Goal: Answer question/provide support

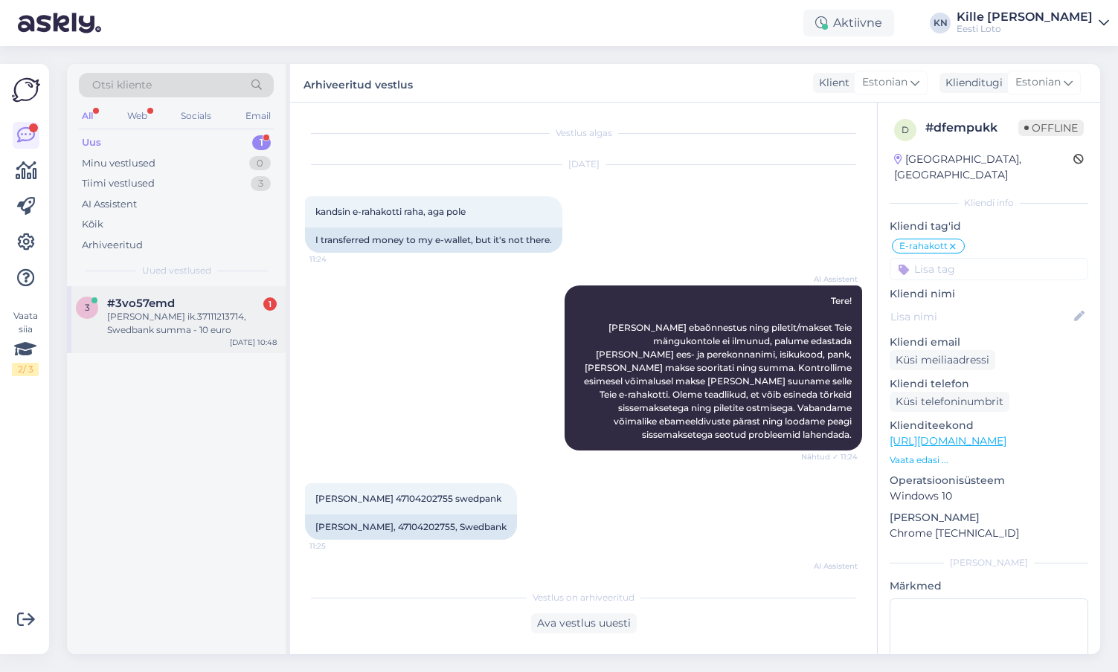
click at [134, 316] on div "[PERSON_NAME] ik.37111213714, Swedbank summa - 10 euro" at bounding box center [192, 323] width 170 height 27
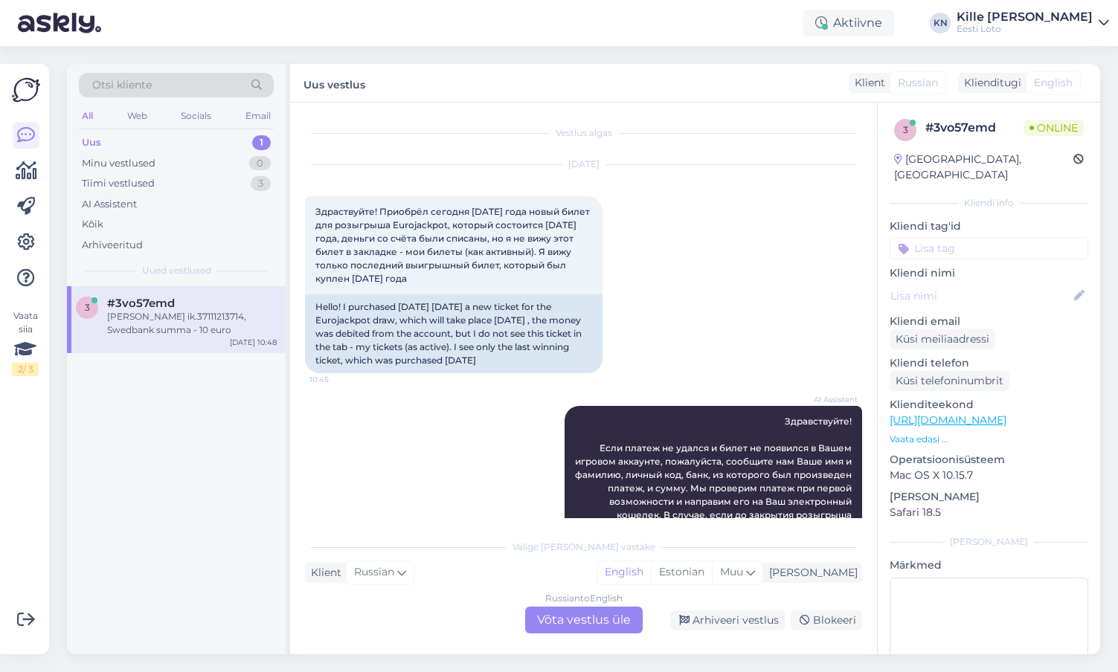
scroll to position [185, 0]
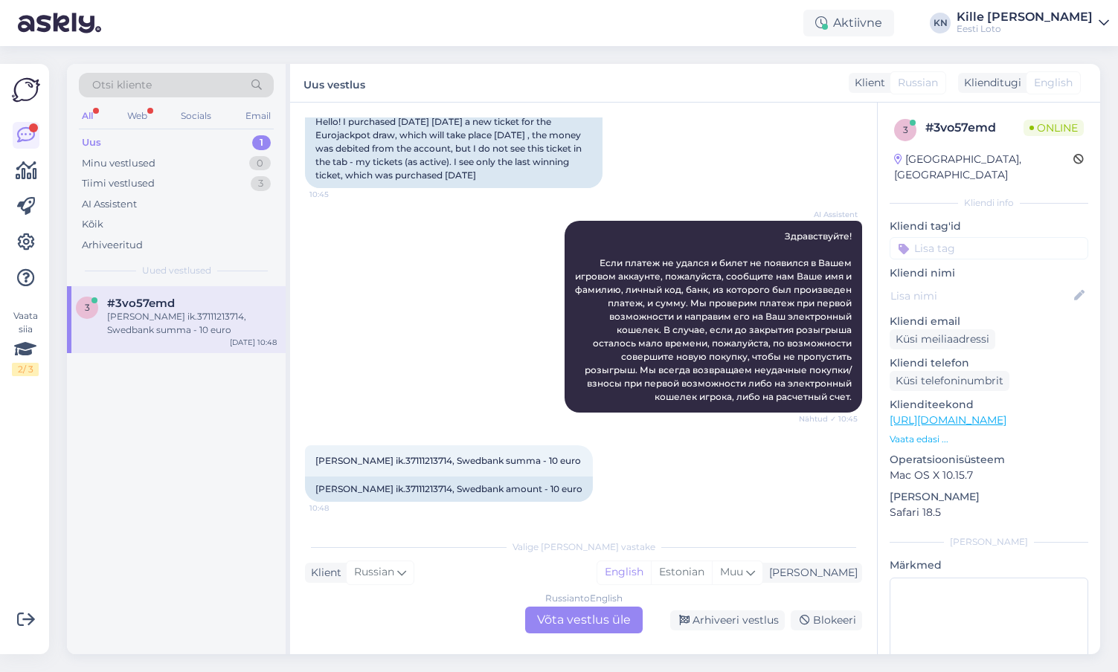
click at [576, 623] on div "Russian to English Võta vestlus üle" at bounding box center [583, 620] width 117 height 27
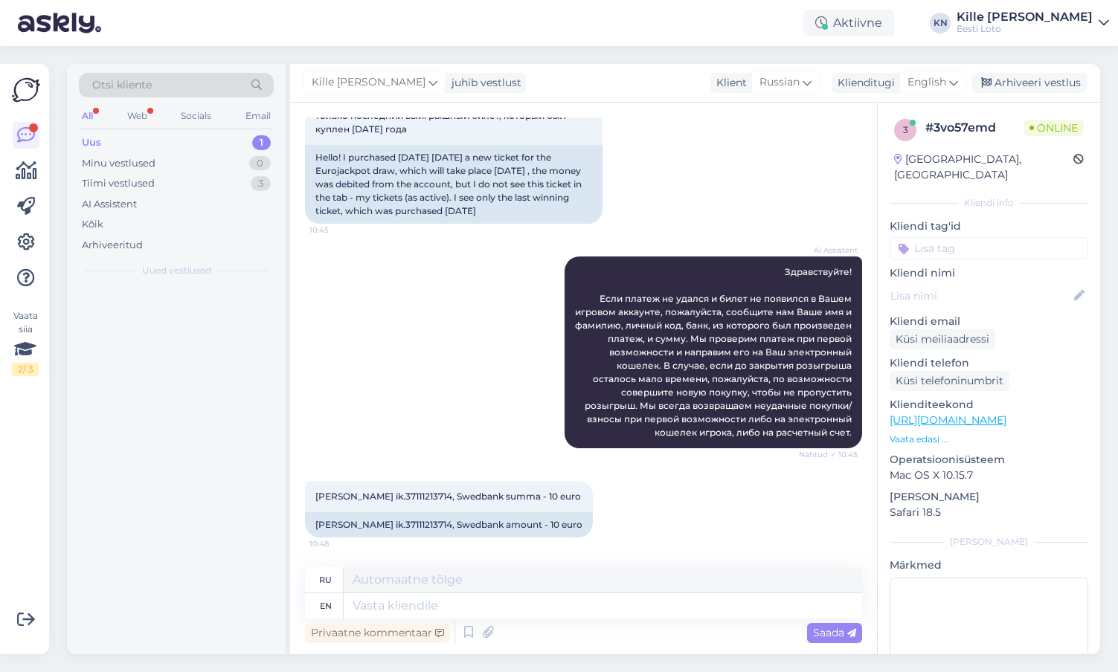
scroll to position [149, 0]
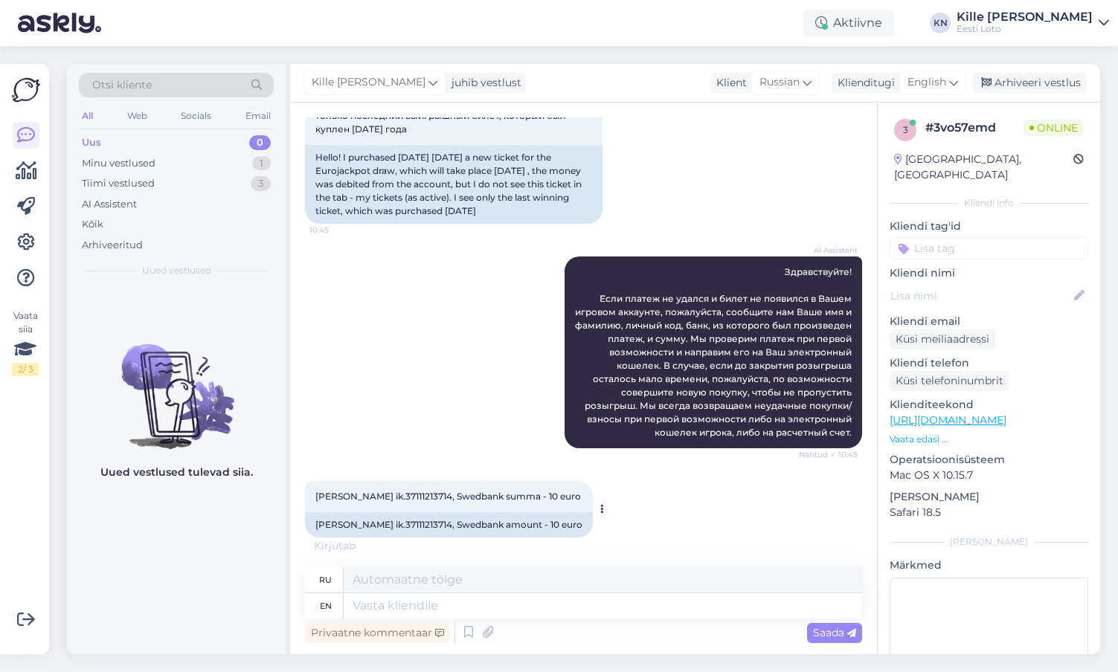
click at [364, 526] on div "[PERSON_NAME] ik.37111213714, Swedbank amount - 10 euro" at bounding box center [449, 524] width 288 height 25
copy div "Beljajev"
click at [428, 519] on div "[PERSON_NAME] ik.37111213714, Swedbank amount - 10 euro" at bounding box center [449, 524] width 288 height 25
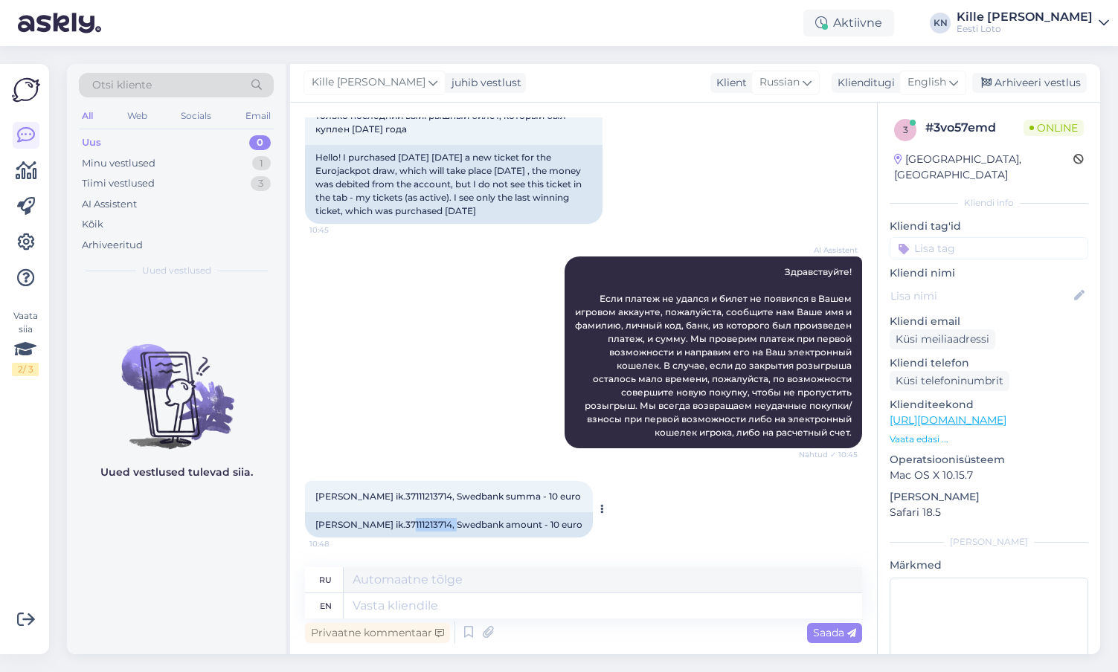
copy div "37111213714"
click at [479, 355] on div "AI Assistent Здравствуйте! Если платеж не удался и билет не появился в Вашем иг…" at bounding box center [583, 352] width 557 height 225
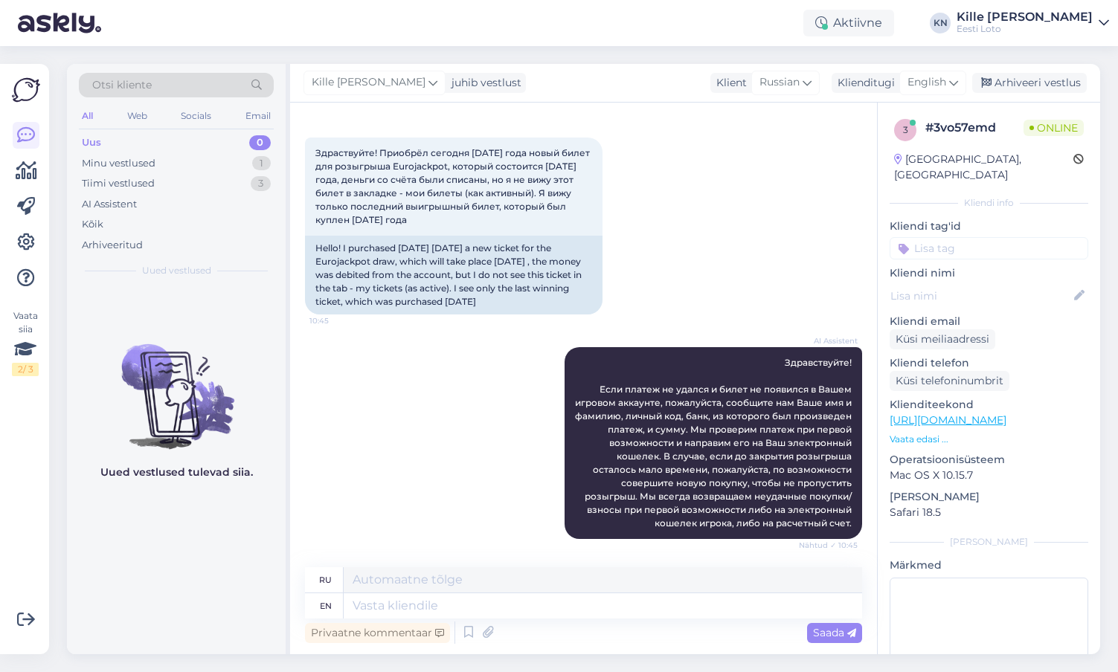
scroll to position [63, 0]
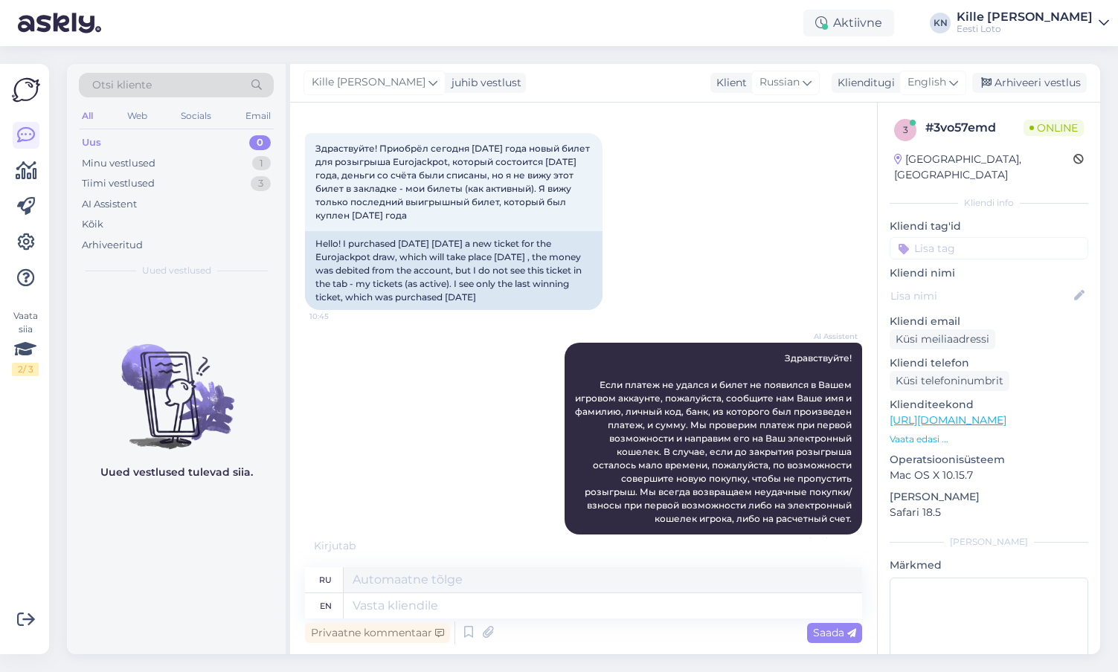
click at [498, 619] on div "Privaatne kommentaar Saada" at bounding box center [583, 633] width 557 height 28
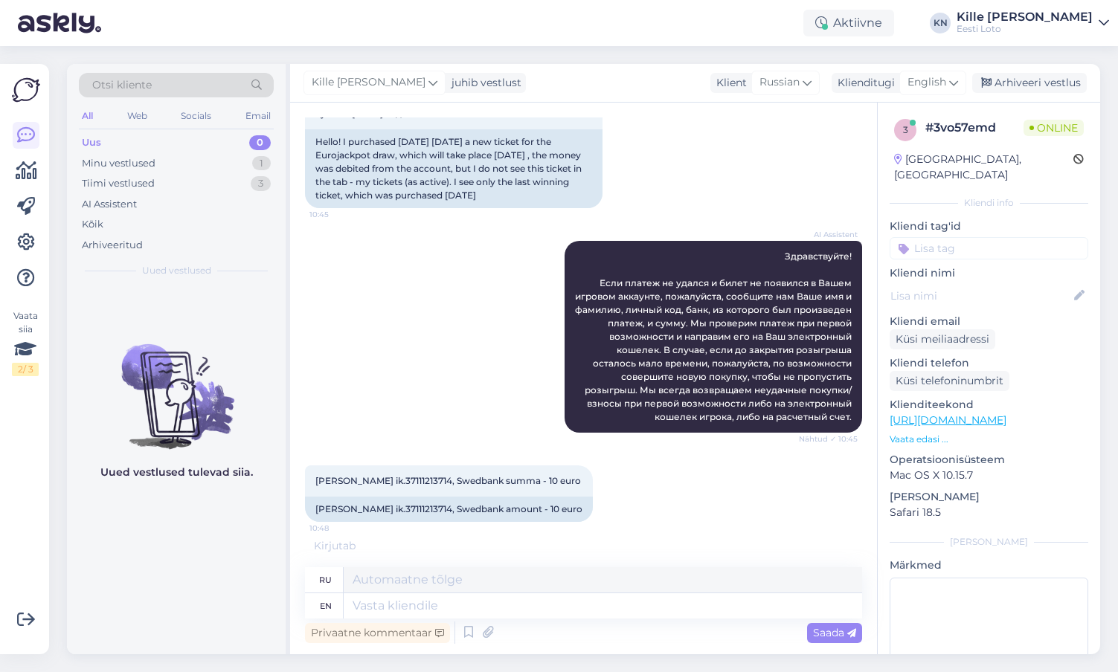
click at [933, 71] on div "Kille Nevolihhin juhib vestlust Klient Russian Klienditugi English Arhiveeri ve…" at bounding box center [695, 83] width 810 height 39
click at [935, 80] on span "English" at bounding box center [926, 82] width 39 height 16
type input "est"
click at [917, 131] on div "est" at bounding box center [899, 115] width 140 height 32
click at [911, 149] on link "Estonian" at bounding box center [899, 149] width 164 height 24
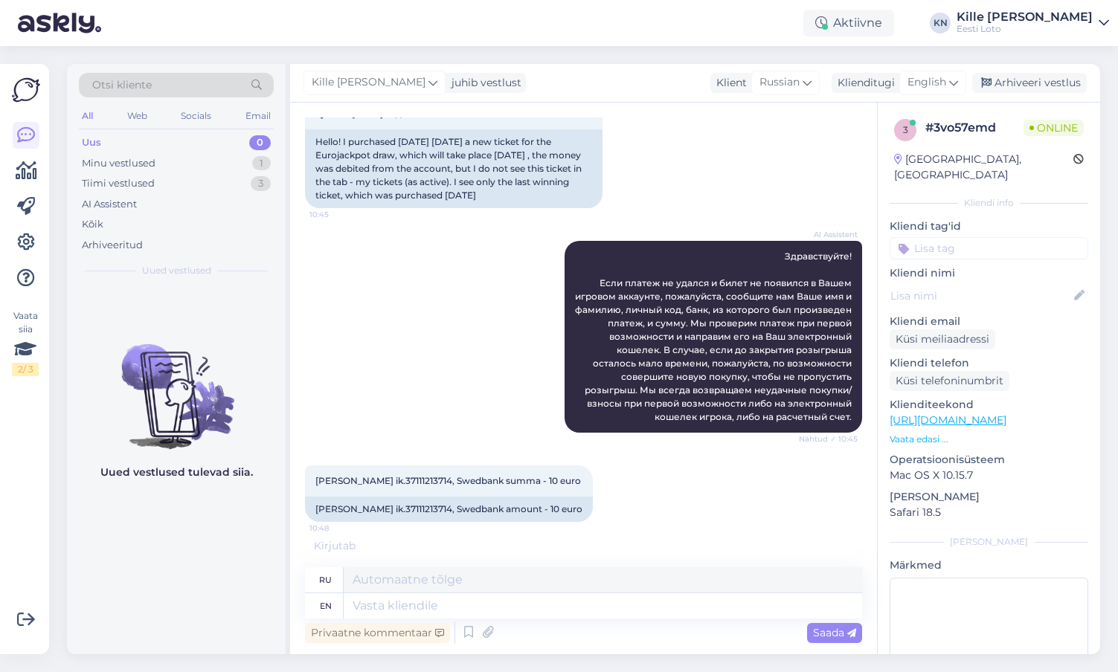
scroll to position [152, 0]
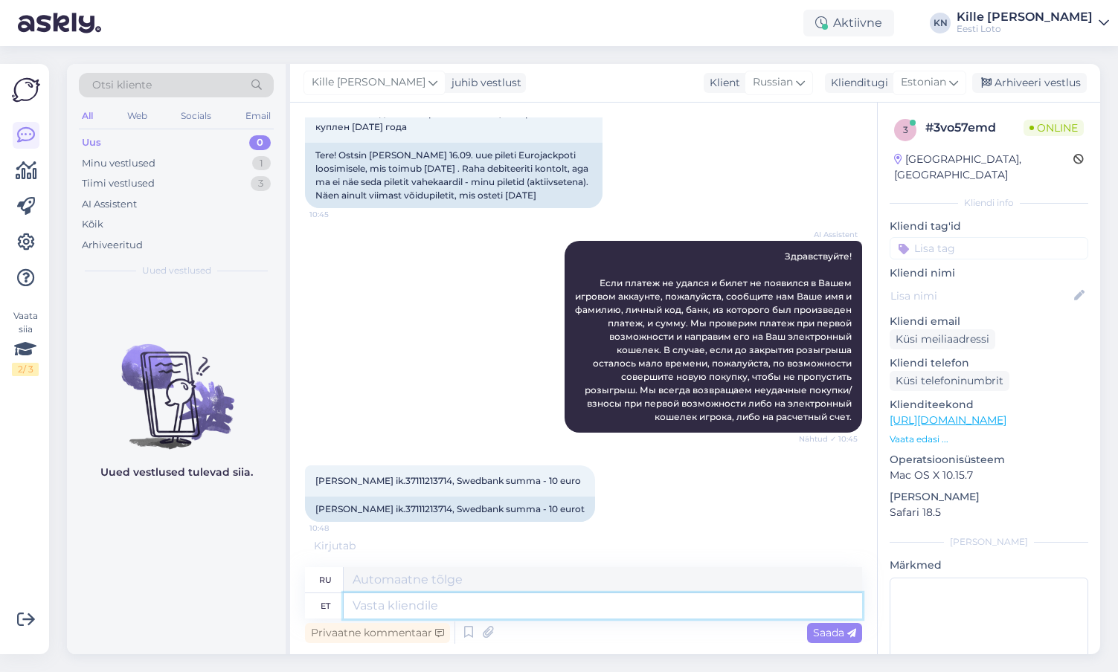
click at [513, 614] on textarea at bounding box center [603, 605] width 518 height 25
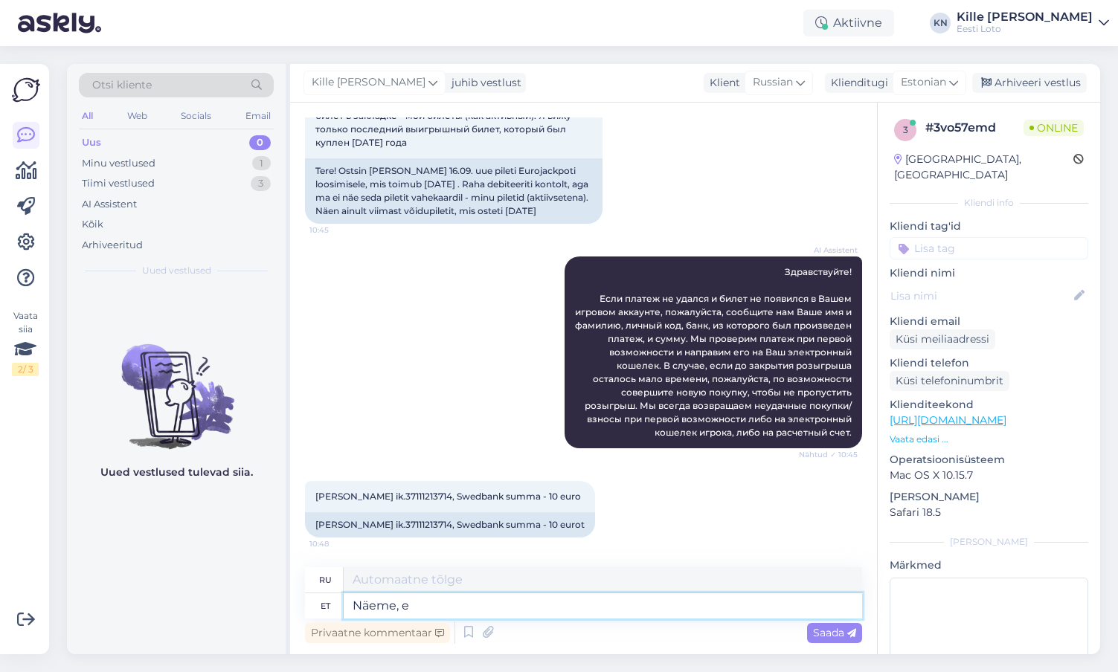
type textarea "Näeme, et"
type textarea "Посмотрим,"
type textarea "Näeme, et ma"
type textarea "Мы видим, что"
type textarea "Näeme, et makse o"
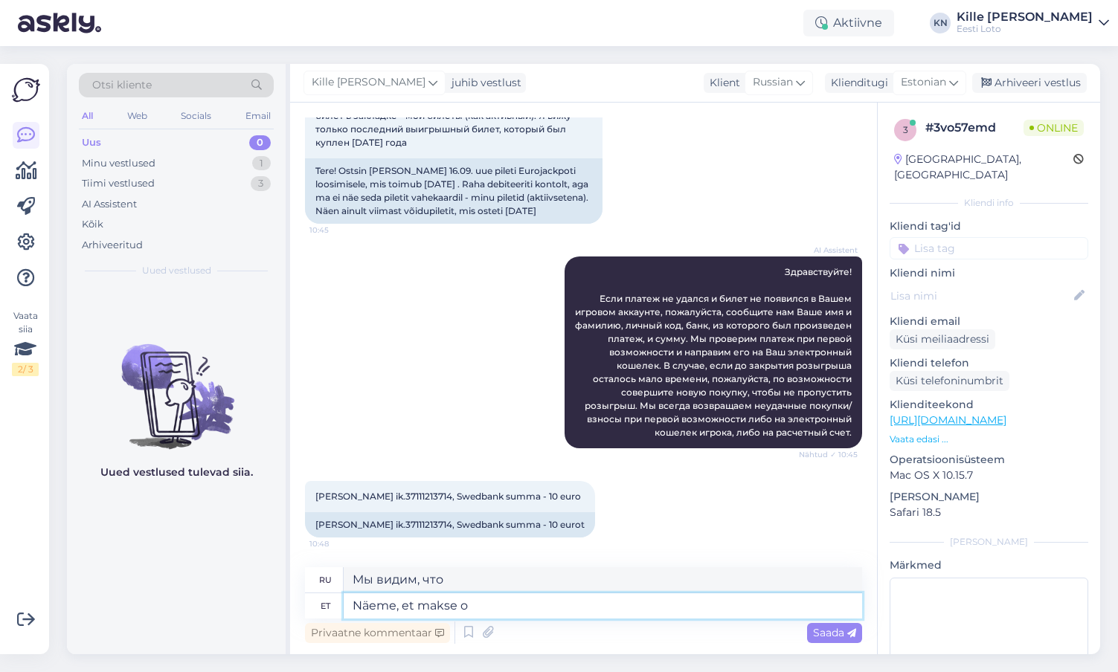
type textarea "Мы видим, что оплата"
type textarea "Näeme, et makse on väikese vi"
type textarea "Мы видим, что оплата небольшая."
type textarea "Näeme, et makse on väikese viibega T"
type textarea "Мы видим, что оплата идет с небольшой задержкой."
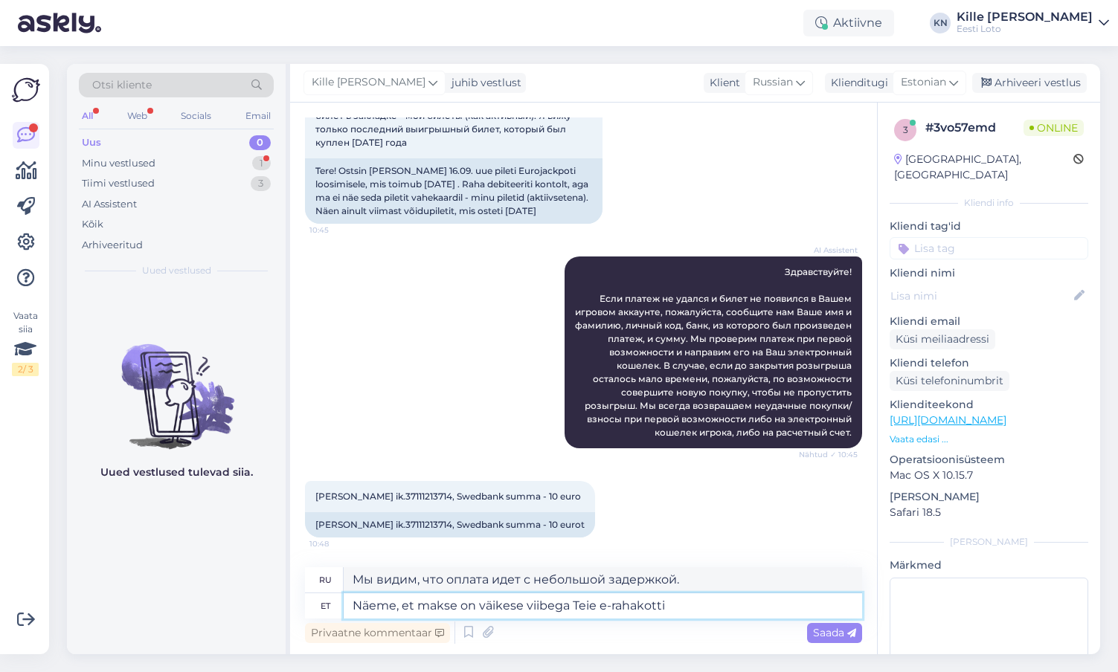
scroll to position [386, 0]
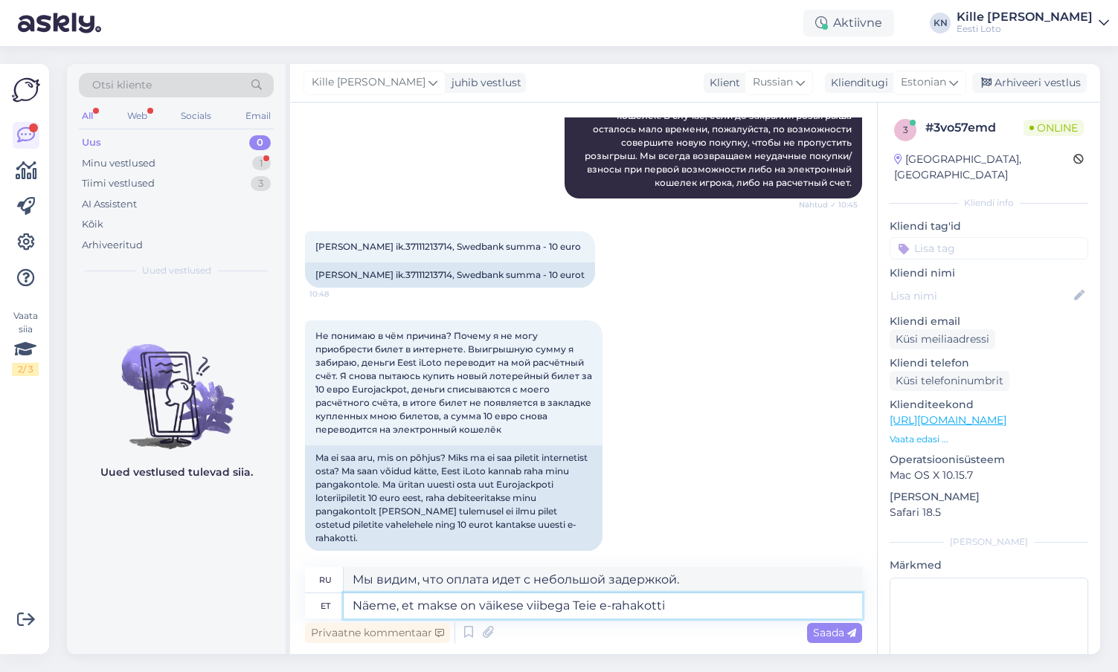
type textarea "Näeme, et makse on väikese viibega Teie e-rahakotti l"
type textarea "Мы видим, что платеж поступил на ваш электронный кошелек с небольшой задержкой."
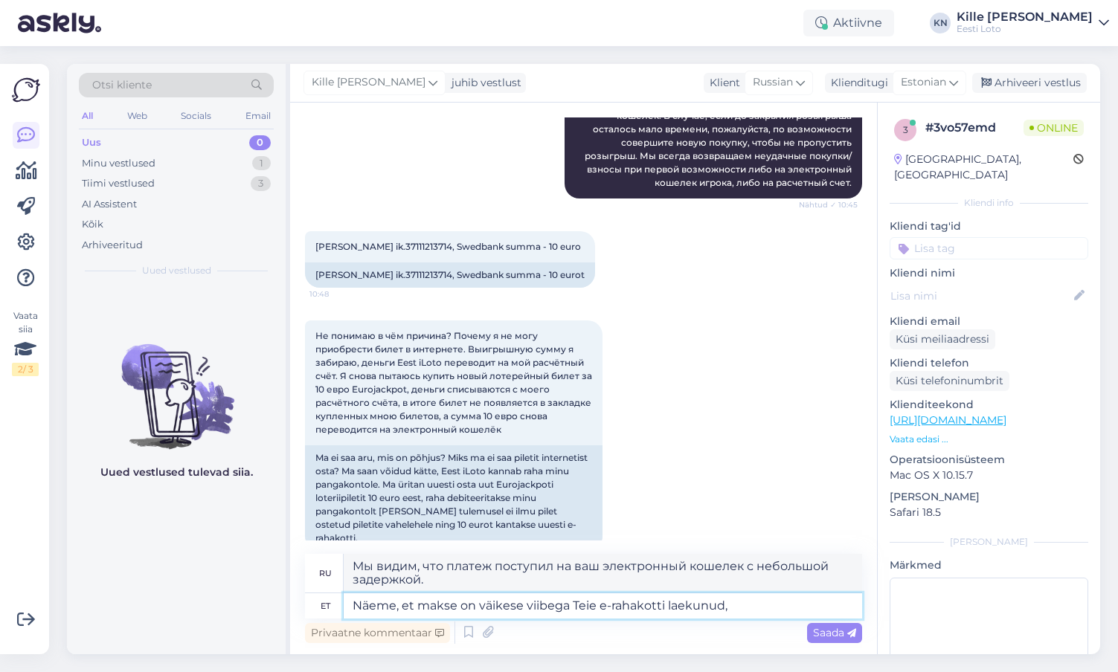
type textarea "Näeme, et makse on väikese viibega Teie e-rahakotti laekunud, L"
type textarea "Мы видим, что платеж поступил на ваш электронный кошелек с небольшой задержкой,"
type textarea "Näeme, et makse on väikese viibega Teie e-rahakotti laekunud. L"
type textarea "Мы видим, что платеж поступил на ваш электронный кошелек с небольшой задержкой."
type textarea "Näeme, et makse on väikese viibega Teie e-rahakotti laekunud. Loosimisel osal"
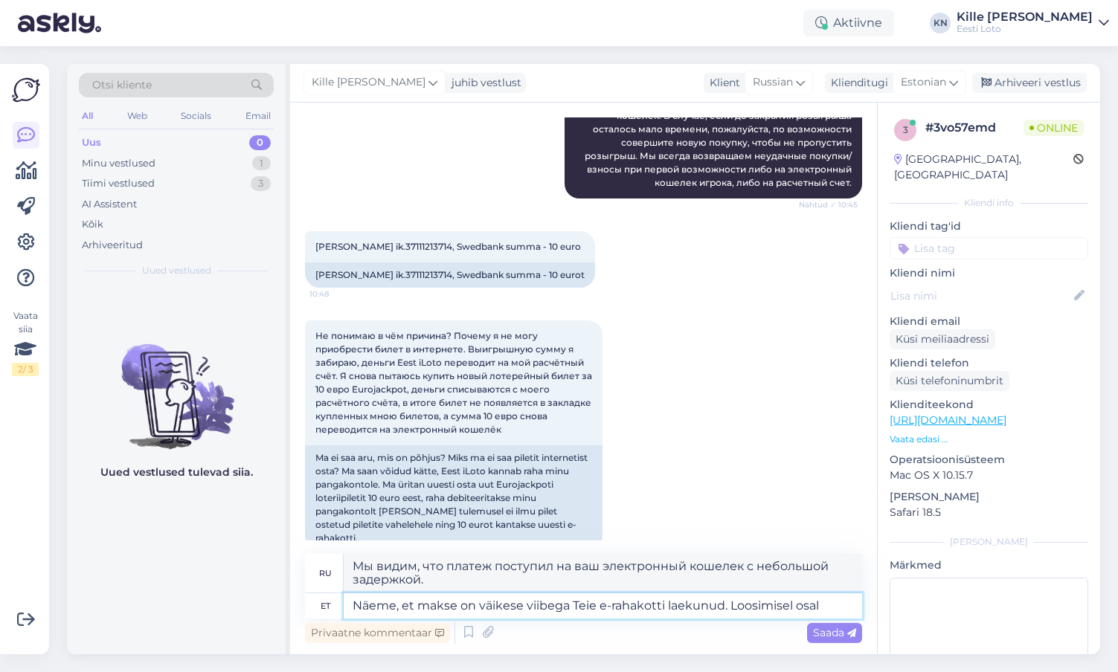
type textarea "Мы видим, что платёж поступил на ваш электронный кошелёк с небольшой задержкой.…"
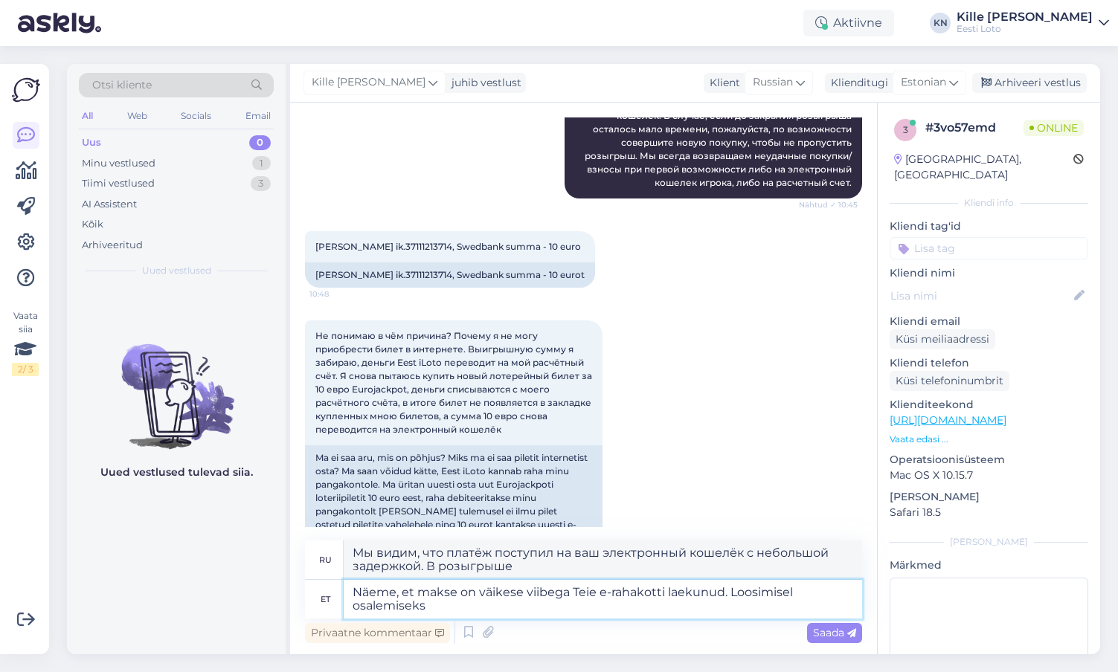
type textarea "Näeme, et makse on väikese viibega Teie e-rahakotti laekunud. Loosimisel osalem…"
type textarea "Мы видим, что платёж поступил на ваш электронный кошелёк с небольшой задержкой.…"
type textarea "Näeme, et makse on väikese viibega Teie e-rahakotti laekunud. Loosimisel osalem…"
type textarea "Мы видим, что платёж поступил на ваш электронный кошелёк с небольшой задержкой.…"
type textarea "Näeme, et makse on väikese viibega Teie e-rahakotti laekunud. Loosimisel osalem…"
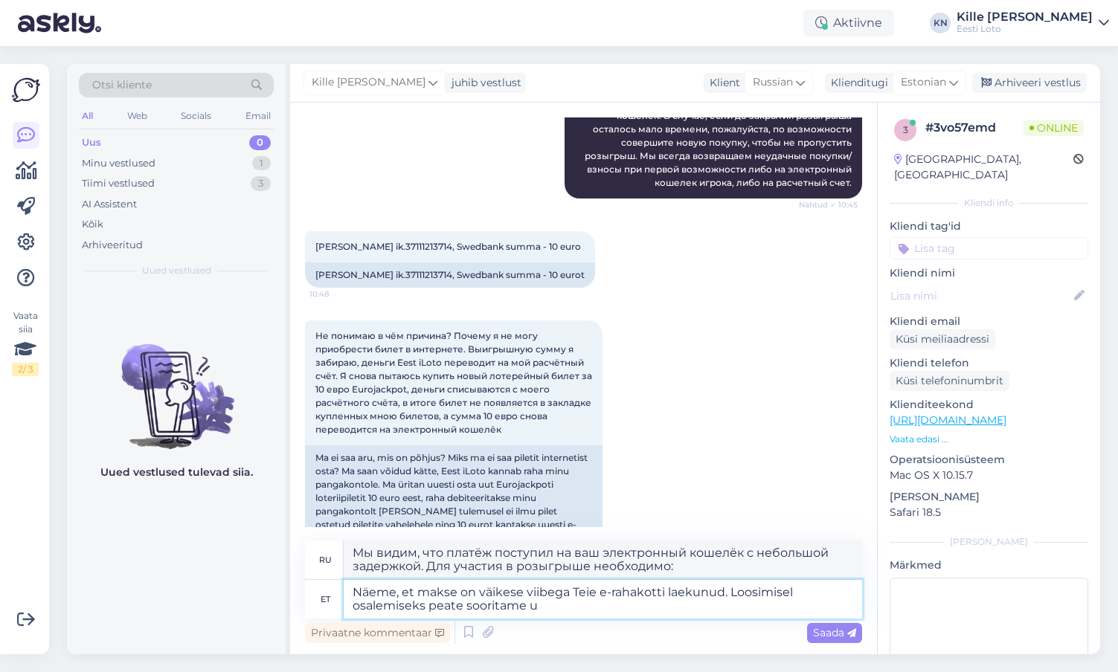
type textarea "Мы видим, что платёж поступил на ваш электронный кошелёк с небольшой задержкой.…"
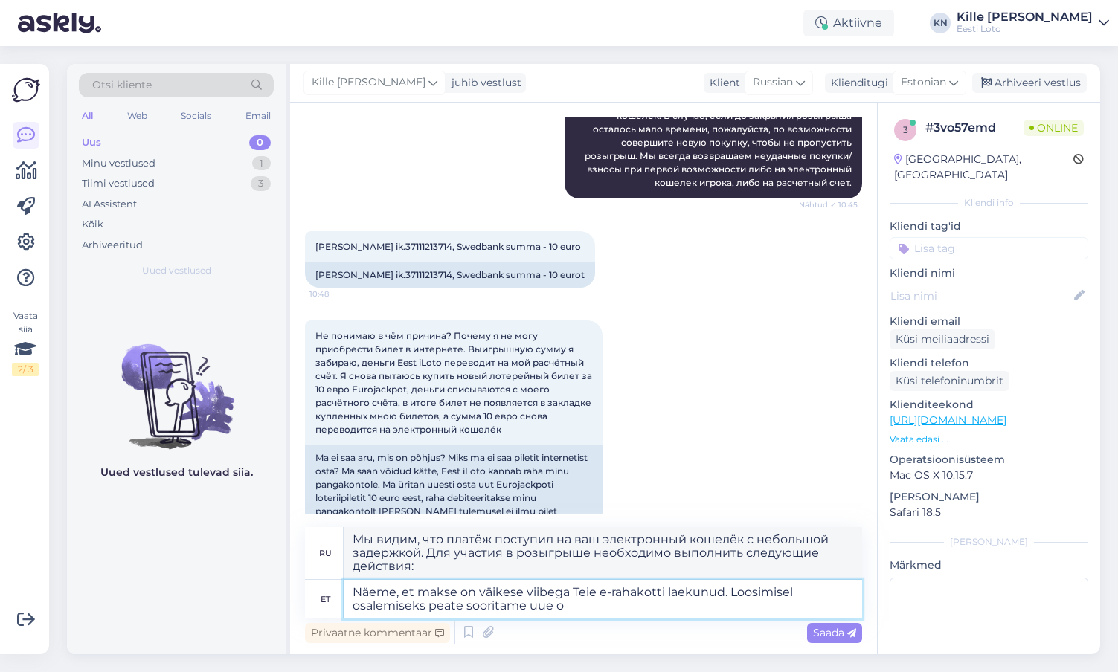
type textarea "Näeme, et makse on väikese viibega Teie e-rahakotti laekunud. Loosimisel osalem…"
type textarea "Мы видим, что платёж поступил на ваш электронный кошелёк с небольшой задержкой.…"
type textarea "Näeme, et makse on väikese viibega Teie e-rahakotti laekunud. Loosimisel osalem…"
type textarea "Мы видим, что платёж поступил на ваш электронный кошелёк с небольшой задержкой.…"
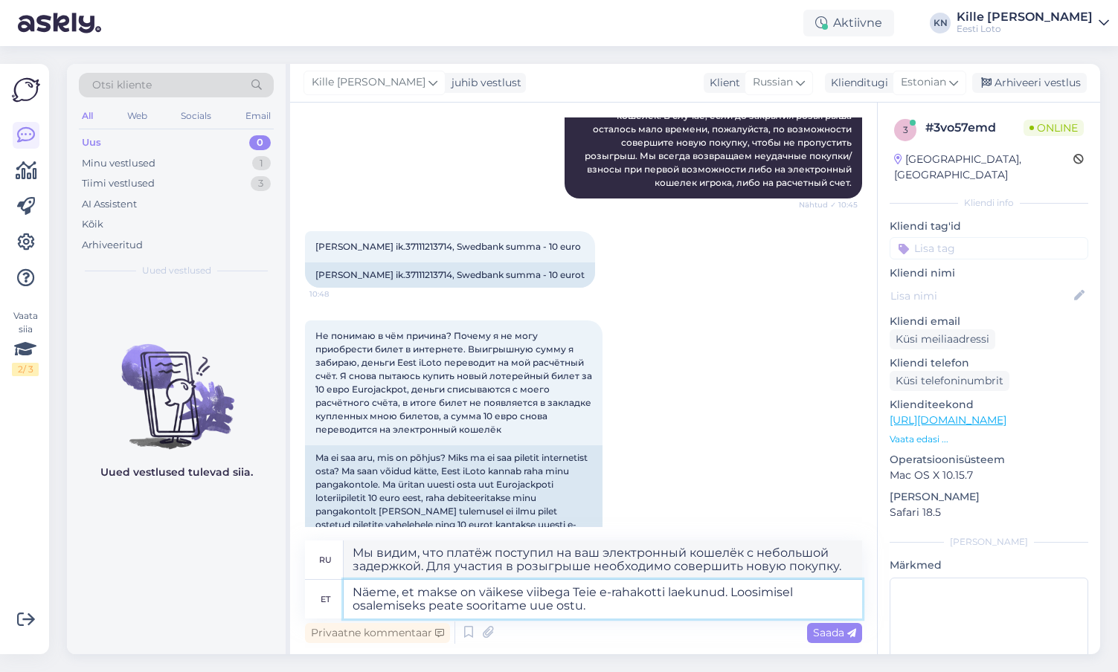
click at [552, 608] on textarea "Näeme, et makse on väikese viibega Teie e-rahakotti laekunud. Loosimisel osalem…" at bounding box center [603, 599] width 518 height 39
type textarea "Näeme, et makse on väikese viibega Teie e-rahakotti laekunud. Loosimisel osalem…"
type textarea "Мы видим, что платёж поступил на ваш электронный кошелёк с небольшой задержкой.…"
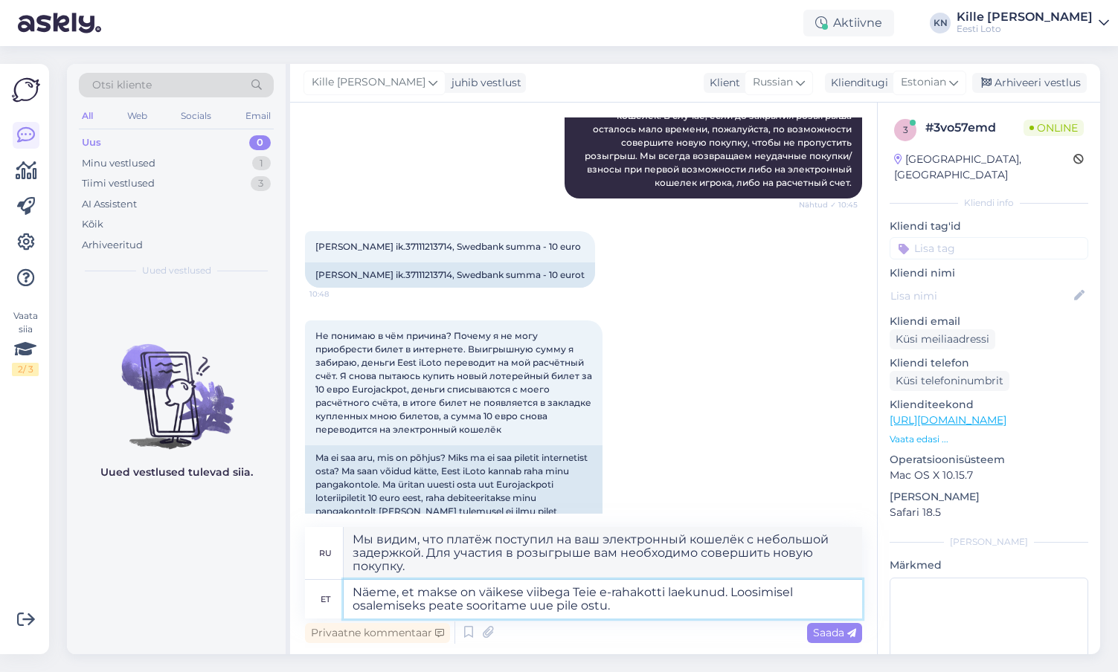
type textarea "Näeme, et makse on väikese viibega Teie e-rahakotti laekunud. Loosimisel osalem…"
type textarea "Мы видим, что платёж поступил на ваш электронный кошелёк с небольшой задержкой.…"
type textarea "Näeme, et makse on väikese viibega Teie e-rahakotti laekunud. Loosimisel osalem…"
type textarea "Мы видим, что платёж поступил на ваш электронный кошелёк с небольшой задержкой.…"
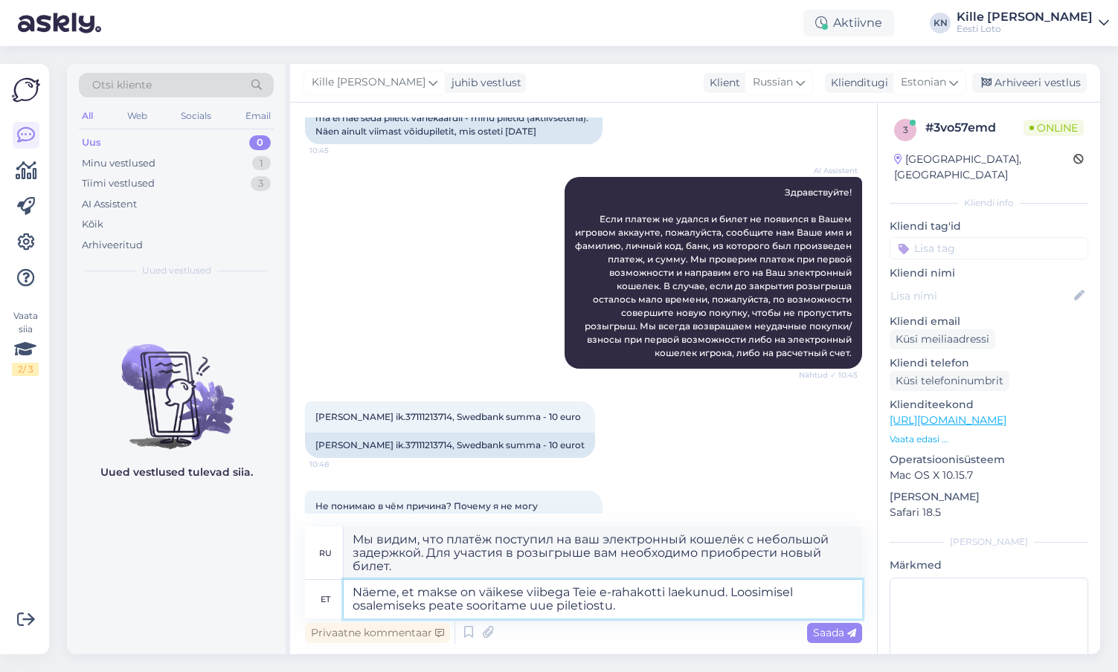
scroll to position [25, 0]
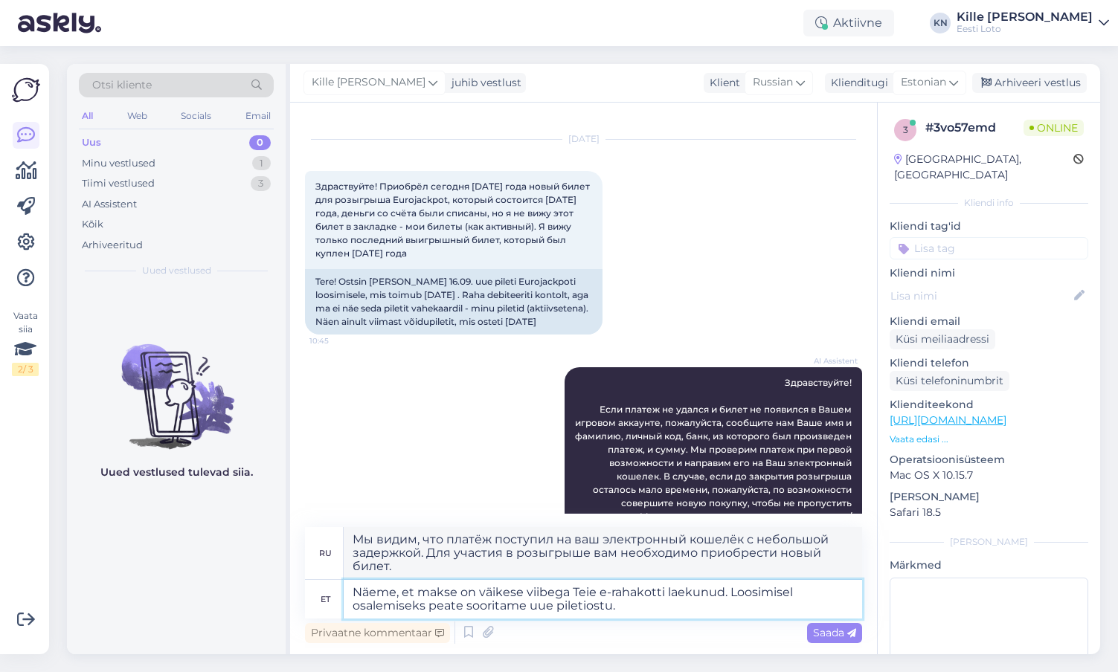
type textarea "Näeme, et makse on väikese viibega Teie e-rahakotti laekunud. Loosimisel osalem…"
click at [663, 607] on textarea "Näeme, et makse on väikese viibega Teie e-rahakotti laekunud. Loosimisel osalem…" at bounding box center [603, 599] width 518 height 39
click at [817, 634] on span "Saada" at bounding box center [834, 632] width 43 height 13
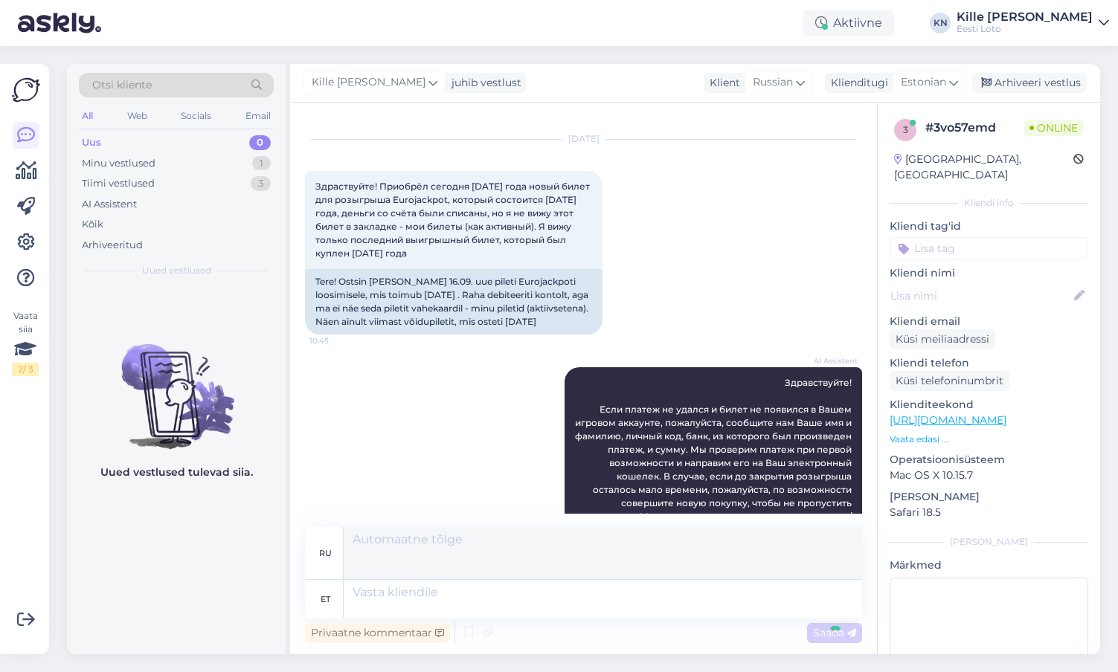
scroll to position [529, 0]
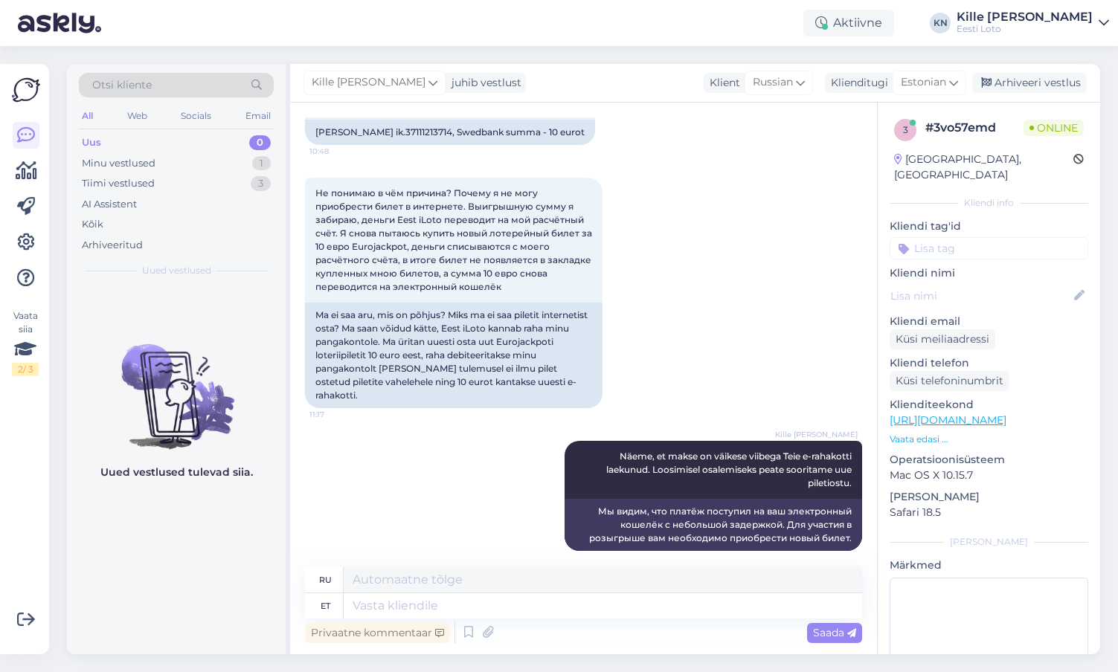
click at [938, 237] on input at bounding box center [988, 248] width 199 height 22
type input "e-raha"
click at [985, 285] on span "E-rahakott" at bounding box center [988, 289] width 48 height 9
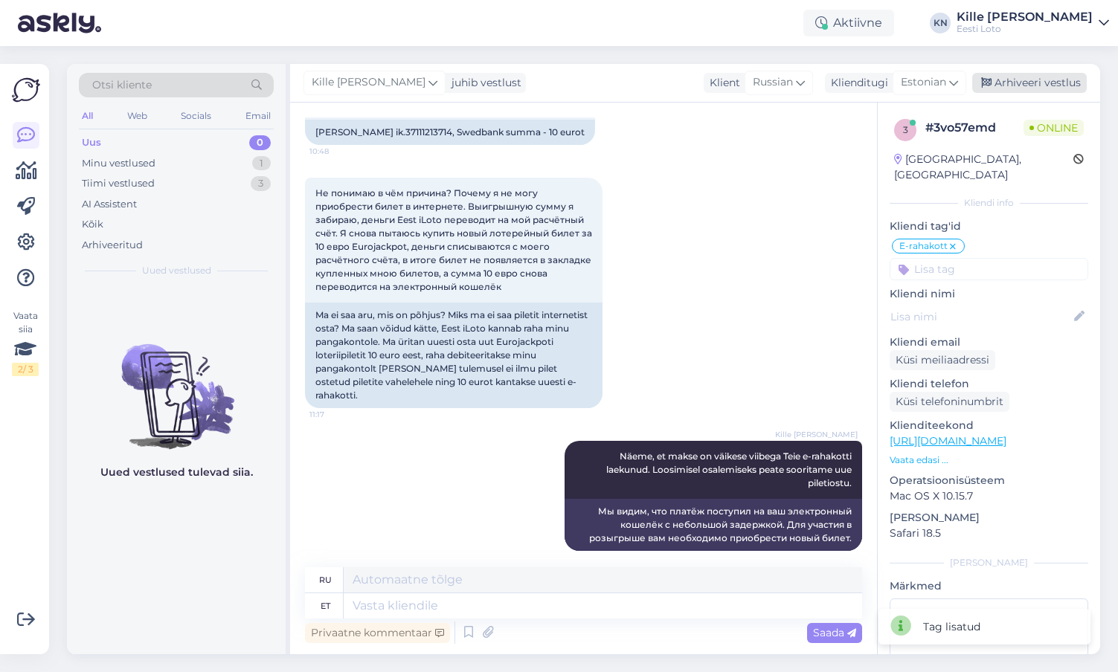
click at [1023, 81] on div "Arhiveeri vestlus" at bounding box center [1029, 83] width 115 height 20
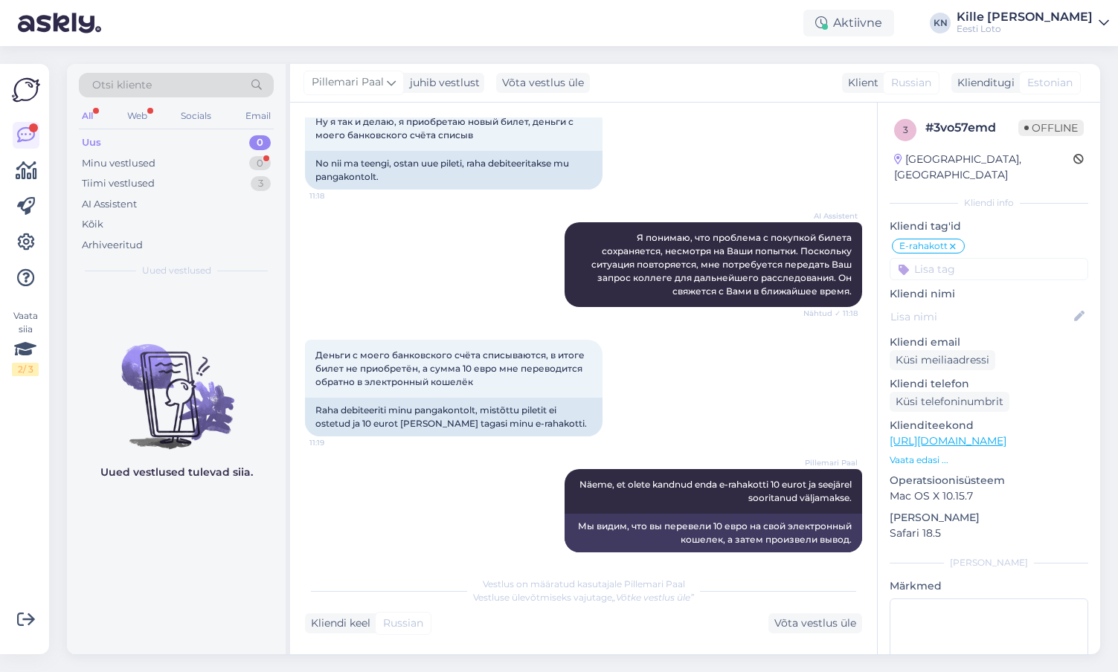
scroll to position [1135, 0]
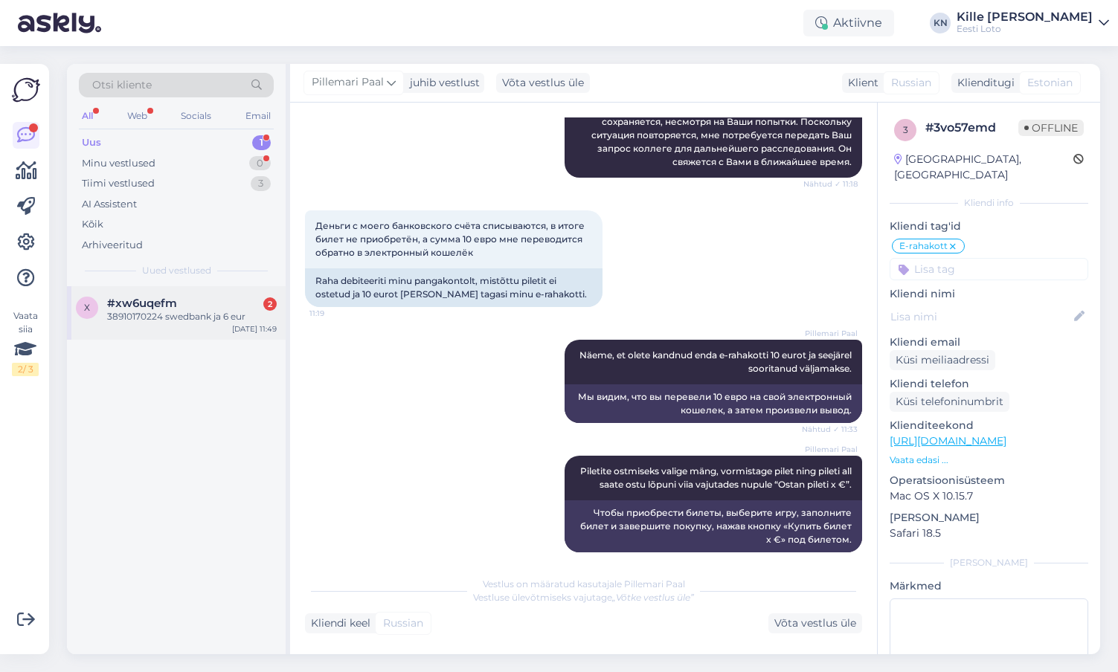
click at [155, 327] on div "x #xw6uqefm 2 38910170224 swedbank ja 6 eur [DATE] 11:49" at bounding box center [176, 313] width 219 height 54
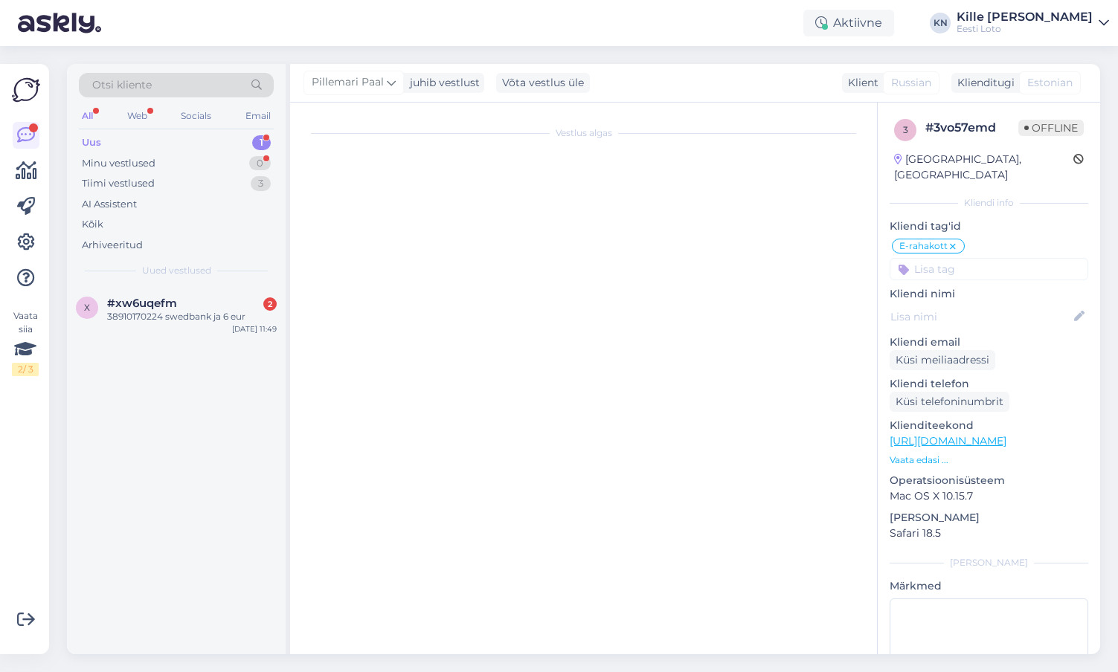
scroll to position [141, 0]
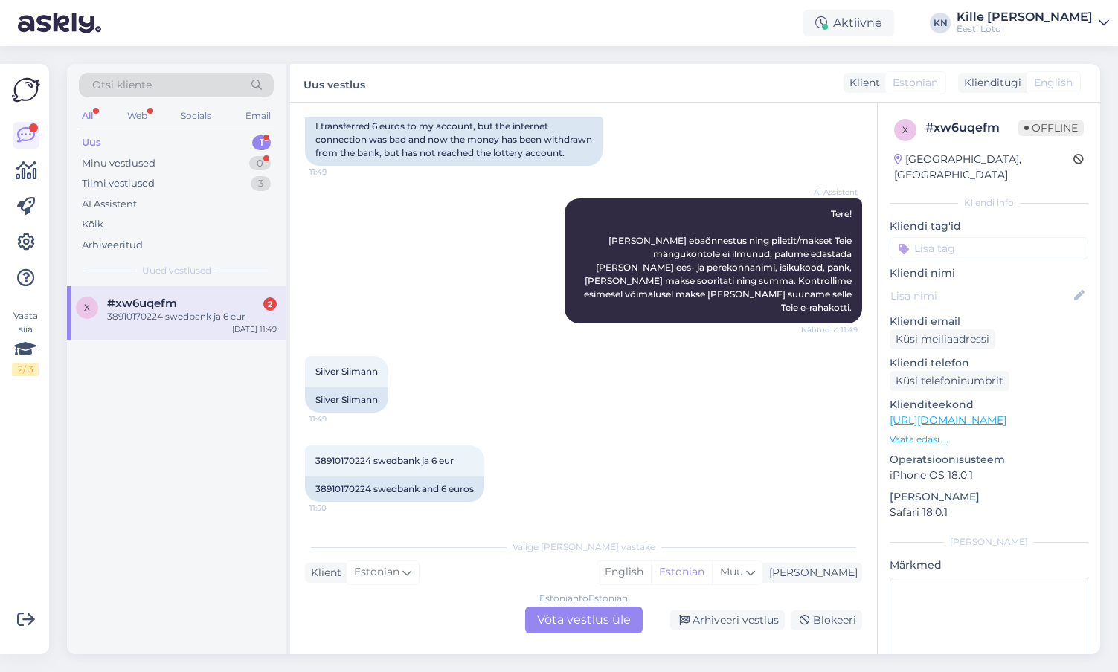
click at [605, 623] on div "Estonian to Estonian Võta vestlus üle" at bounding box center [583, 620] width 117 height 27
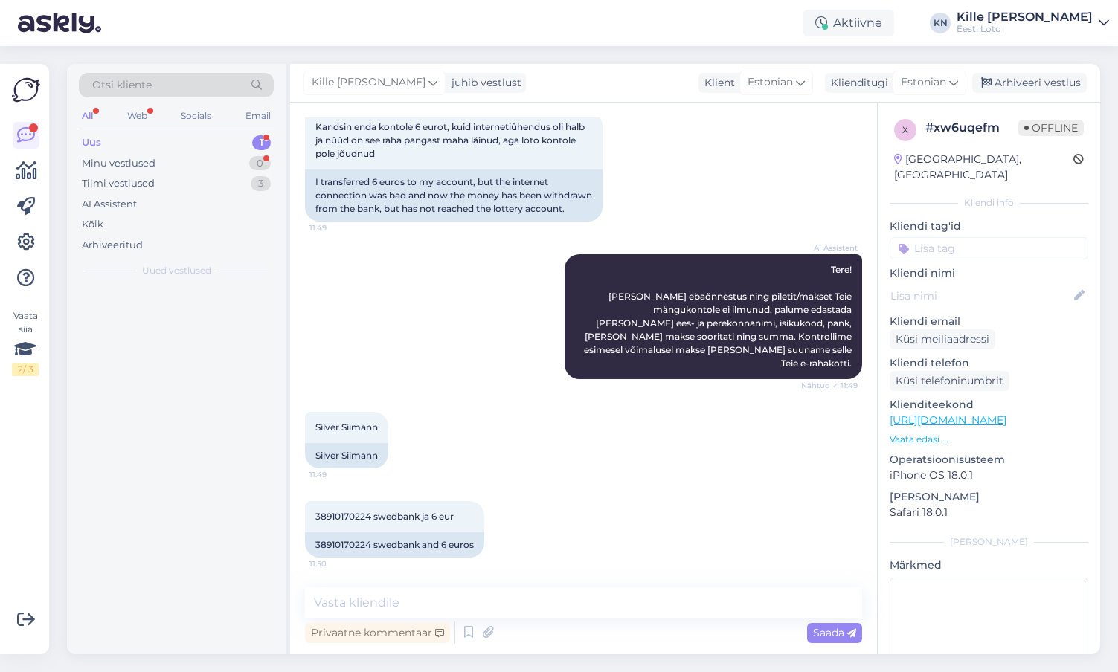
scroll to position [85, 0]
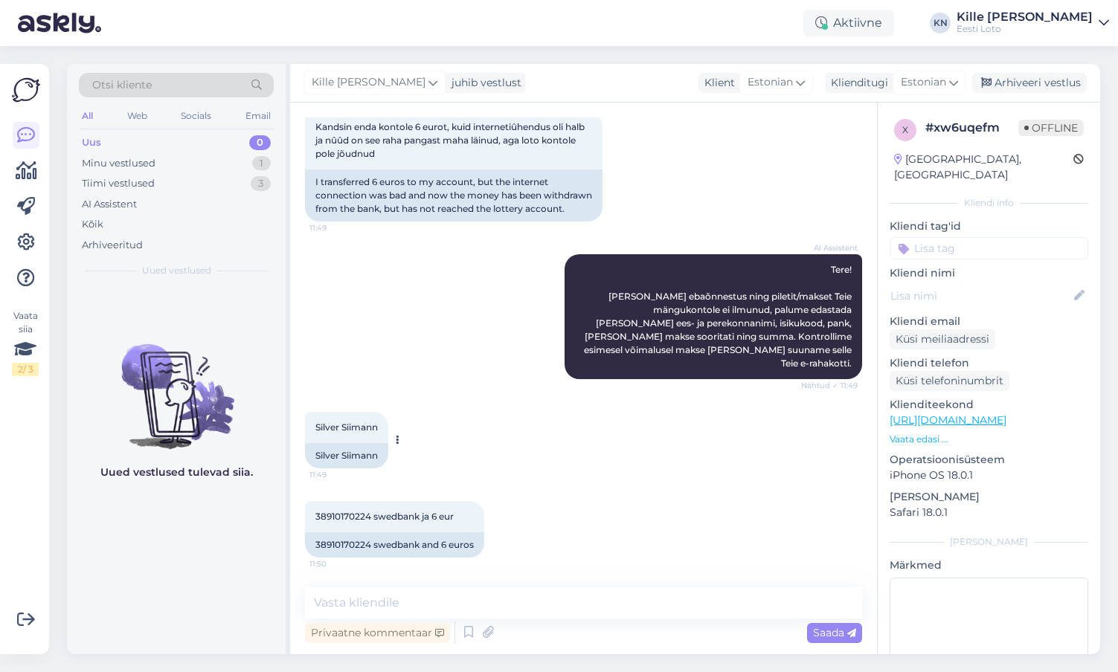
click at [367, 424] on span "Silver Siimann" at bounding box center [346, 427] width 62 height 11
copy span "Siimann"
click at [951, 237] on input at bounding box center [988, 248] width 199 height 22
type input "e-ra"
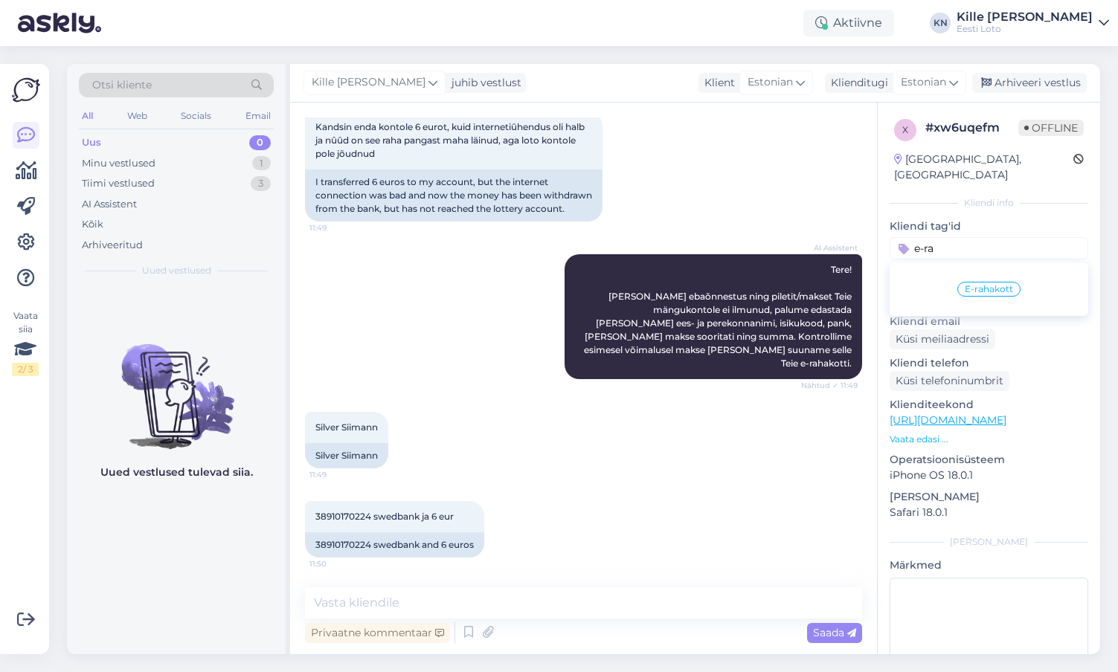
click at [979, 285] on span "E-rahakott" at bounding box center [988, 289] width 48 height 9
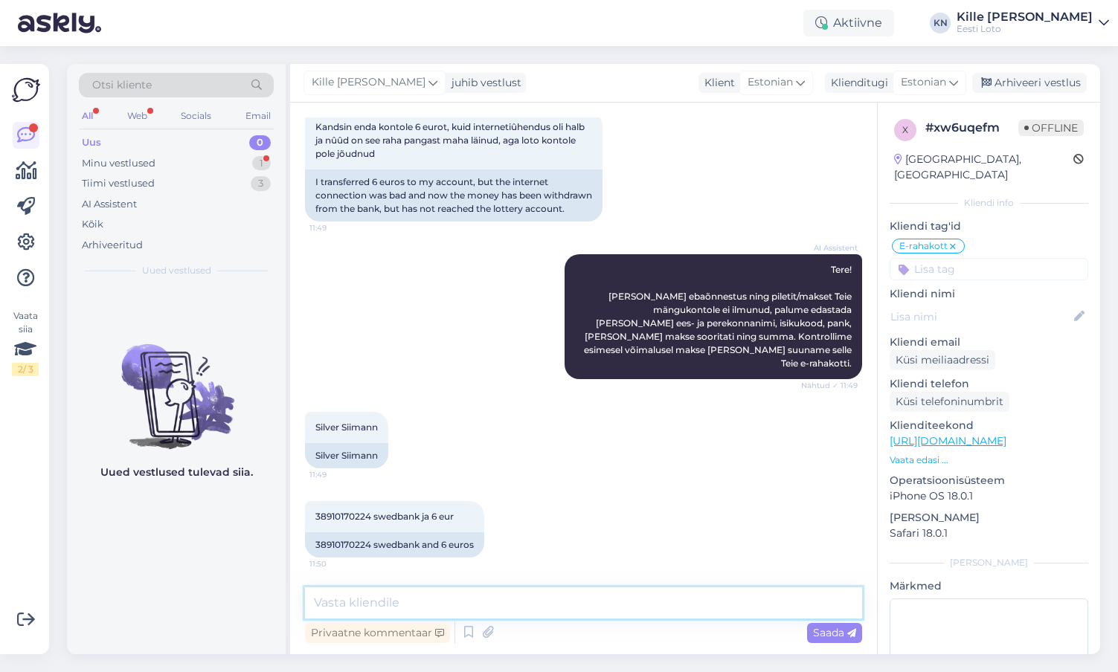
click at [397, 605] on textarea at bounding box center [583, 602] width 557 height 31
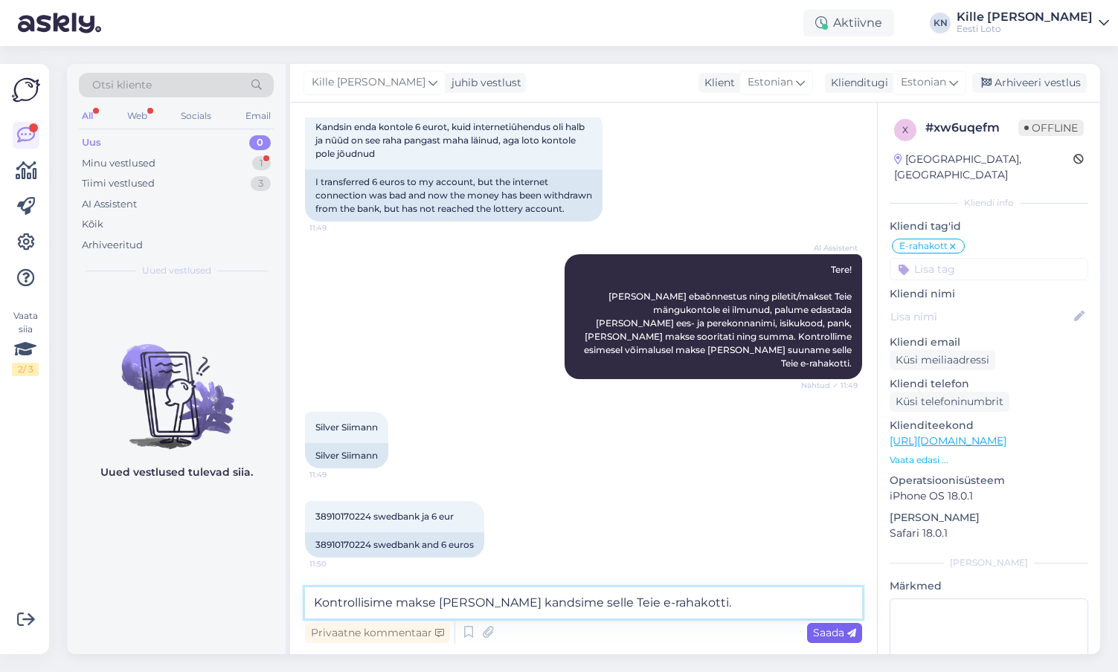
type textarea "Kontrollisime makse [PERSON_NAME] kandsime selle Teie e-rahakotti."
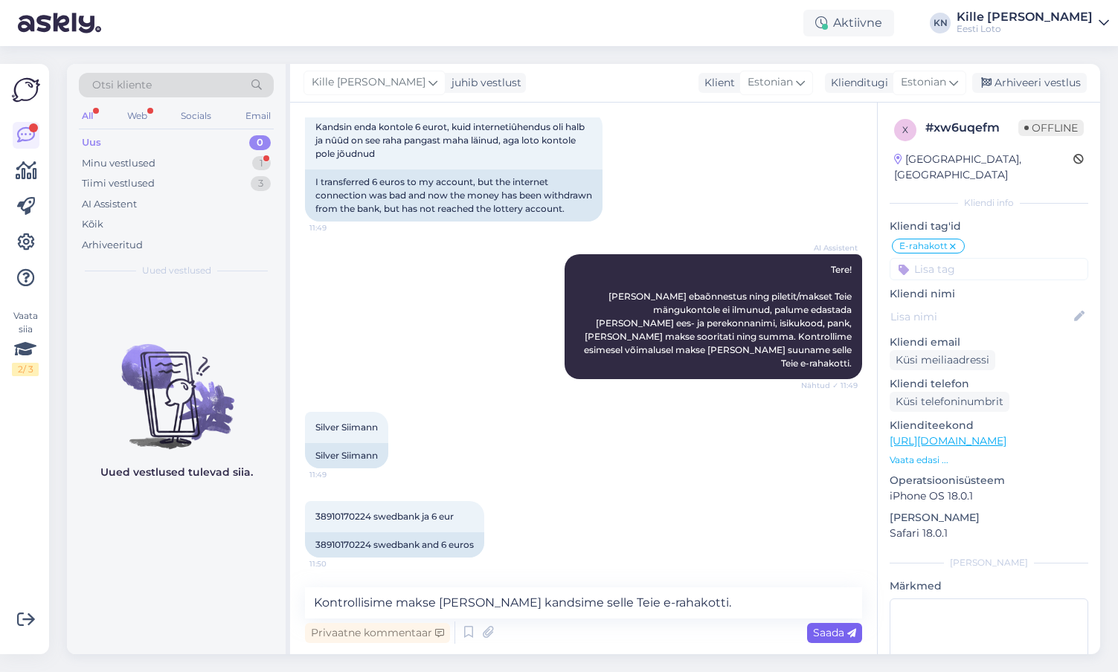
click at [821, 623] on div "Saada" at bounding box center [834, 633] width 55 height 20
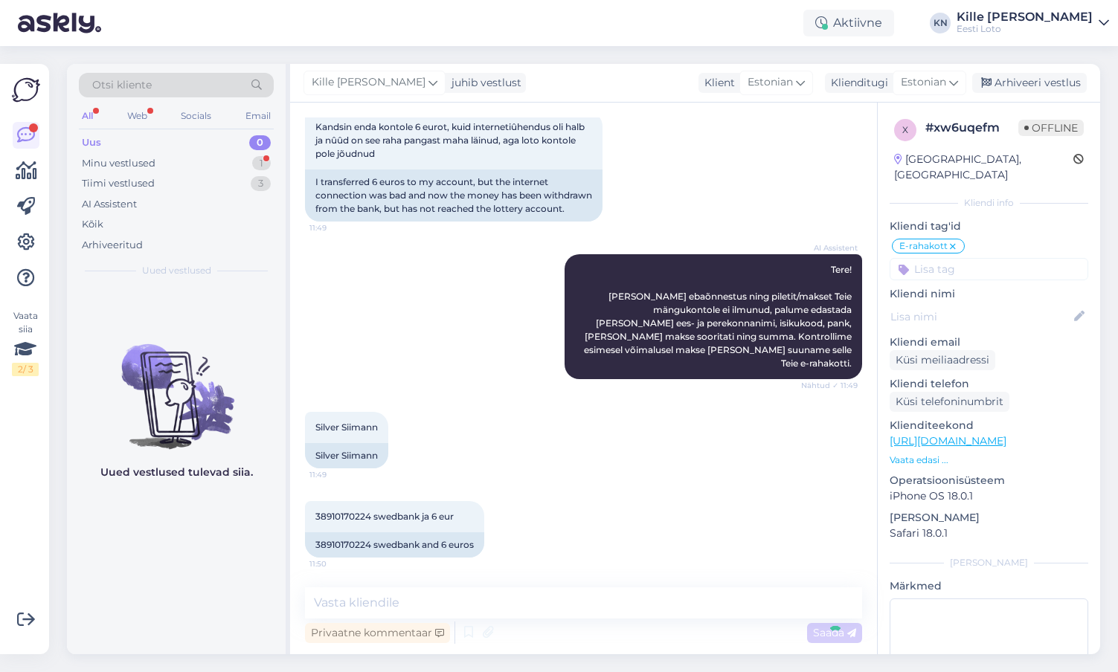
scroll to position [149, 0]
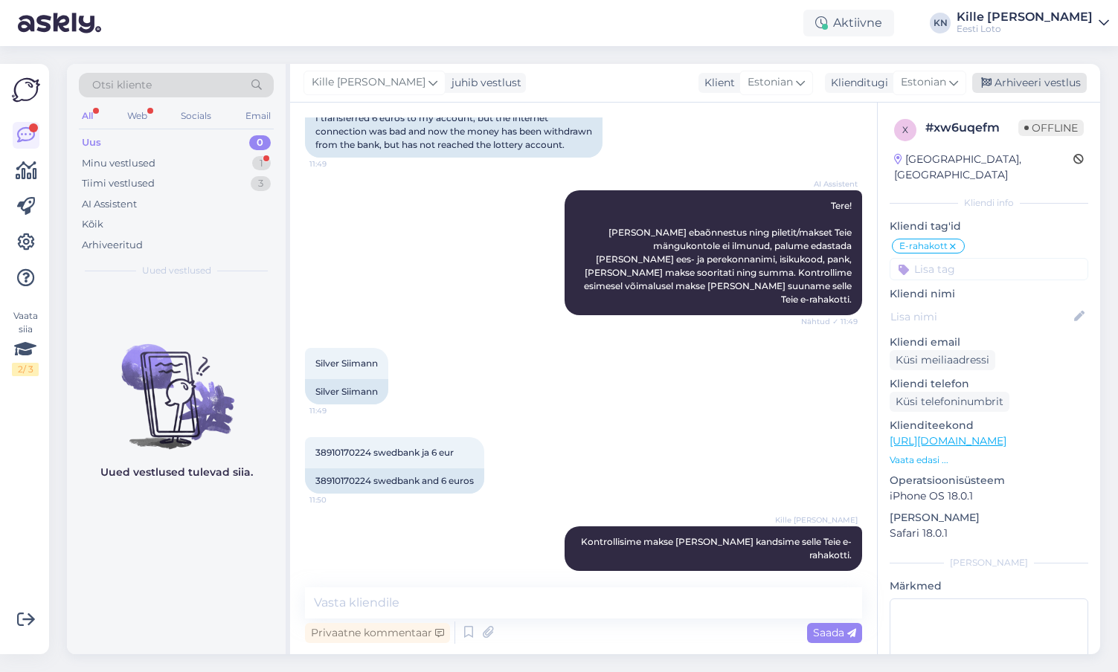
click at [1043, 83] on div "Arhiveeri vestlus" at bounding box center [1029, 83] width 115 height 20
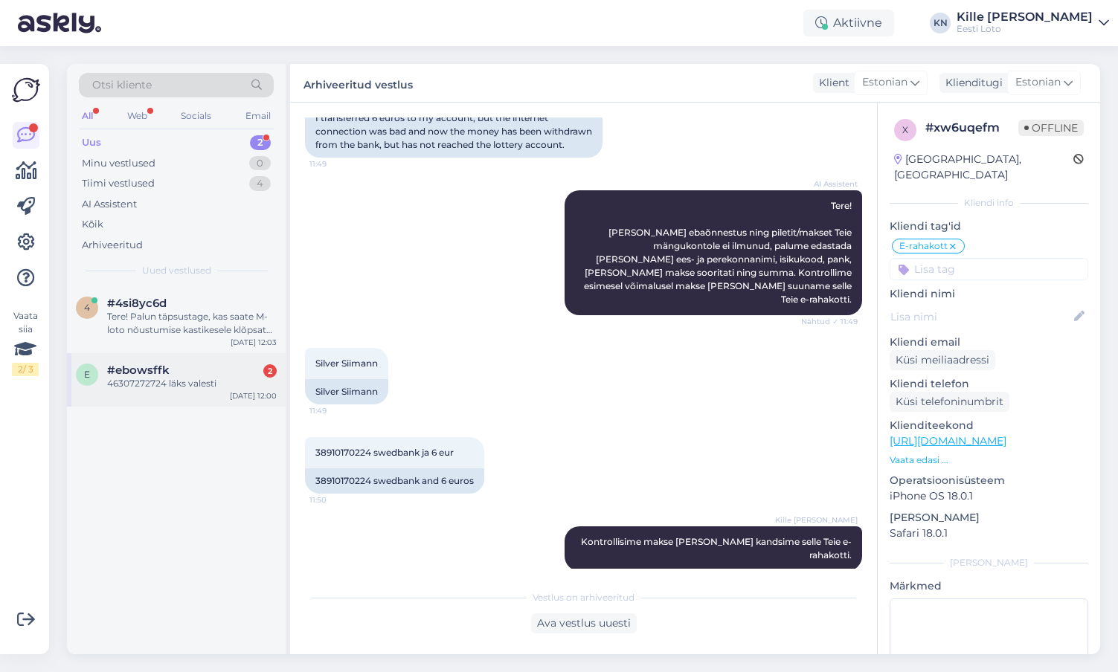
click at [182, 355] on div "e #ebowsffk 2 46307272724 läks valesti [DATE] 12:00" at bounding box center [176, 380] width 219 height 54
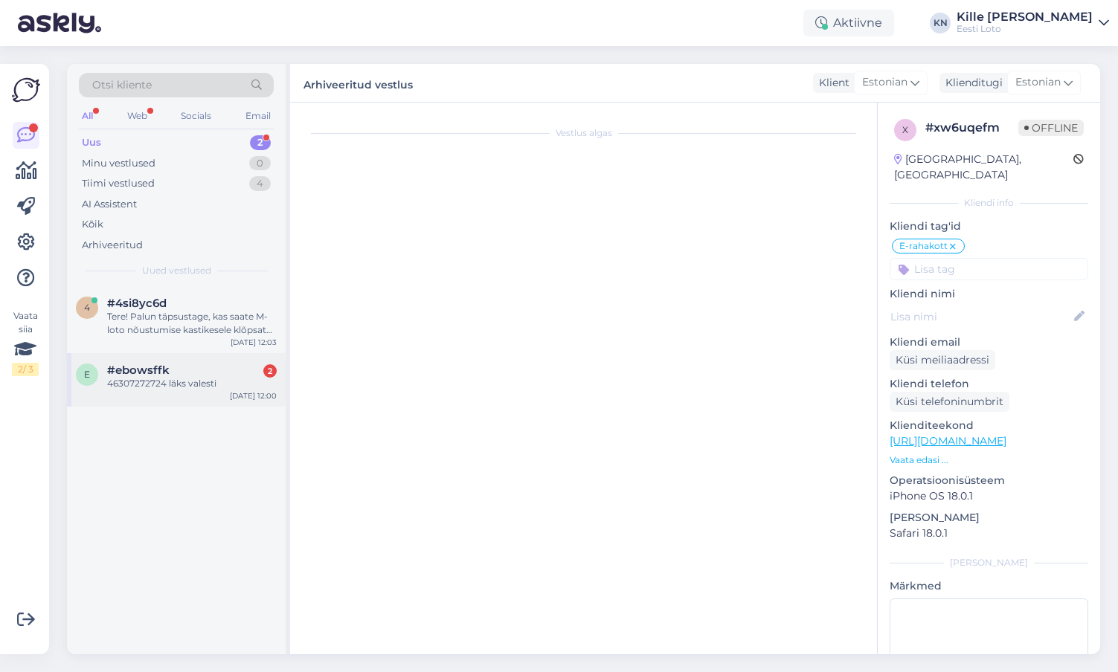
scroll to position [60, 0]
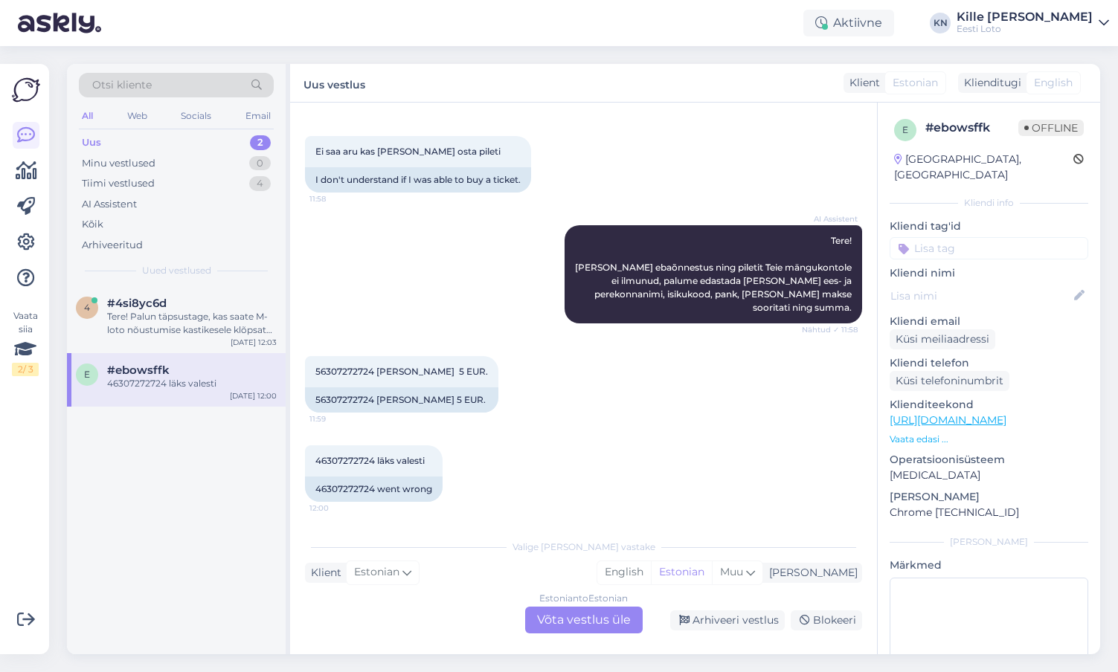
click at [574, 627] on div "Estonian to Estonian Võta vestlus üle" at bounding box center [583, 620] width 117 height 27
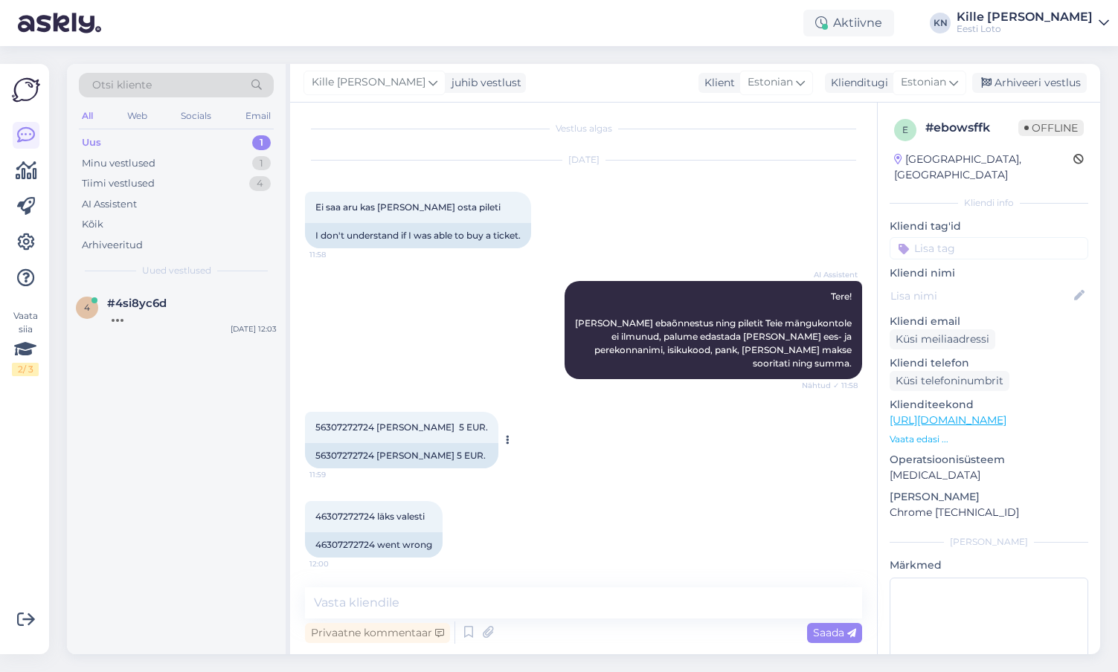
click at [368, 428] on span "56307272724 [PERSON_NAME] 5 EUR." at bounding box center [401, 427] width 173 height 11
click at [351, 509] on div "46307272724 läks valesti 12:00" at bounding box center [374, 516] width 138 height 31
copy span "46307272724"
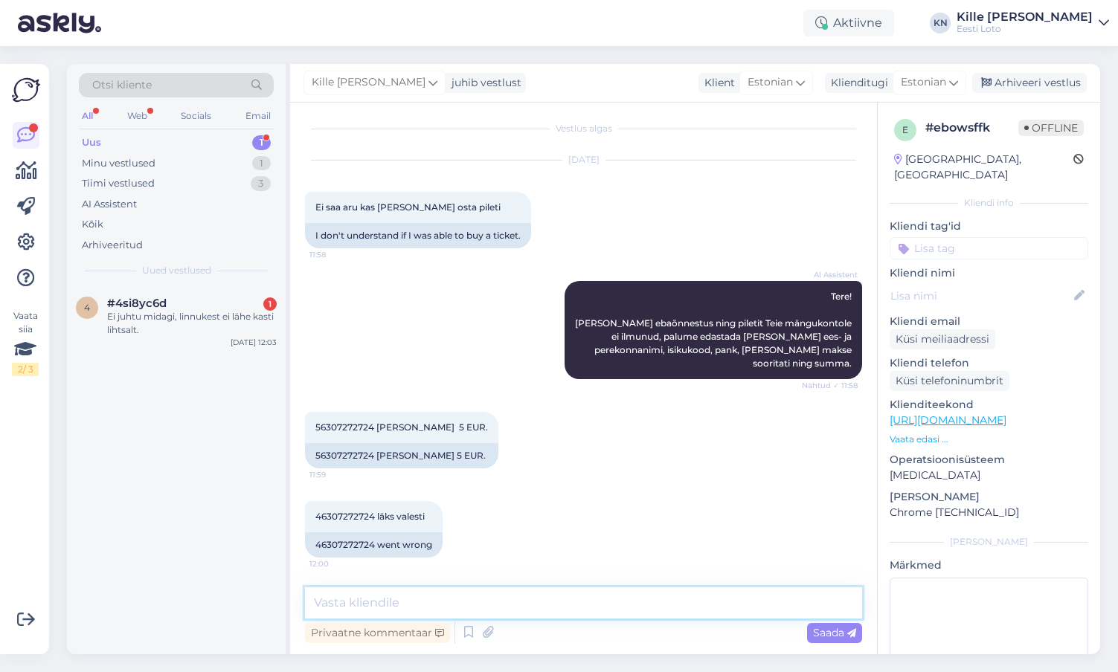
click at [522, 596] on textarea at bounding box center [583, 602] width 557 height 31
click at [633, 607] on textarea "Palun täpsustage, kas raha läks Teil pangast maha? Meie" at bounding box center [583, 602] width 557 height 31
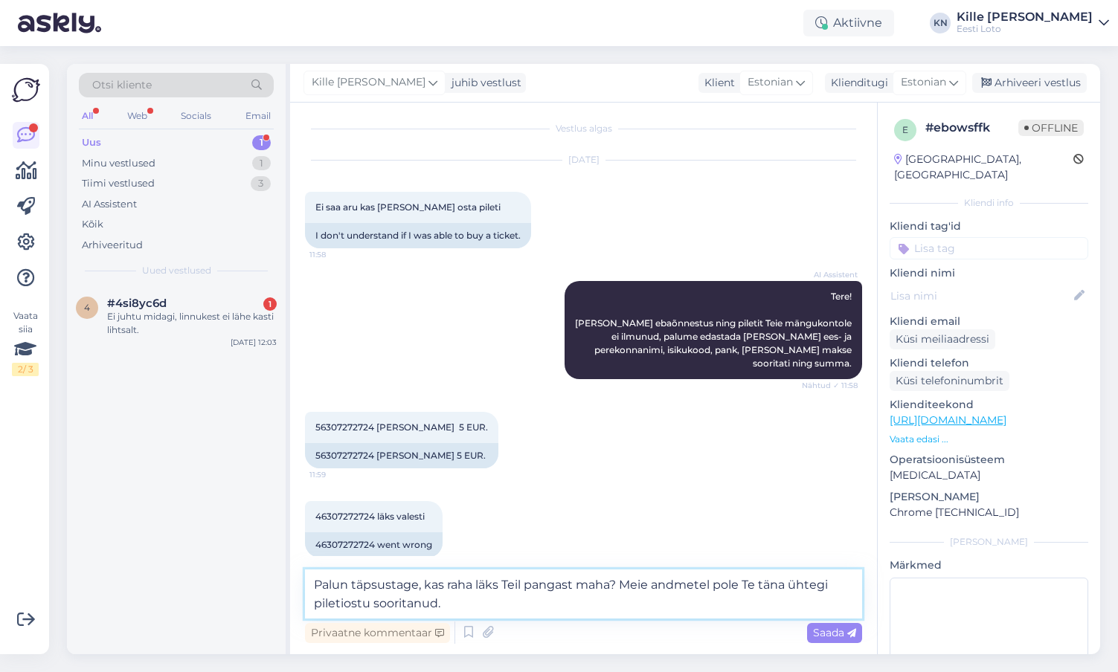
type textarea "Palun täpsustage, kas raha läks Teil pangast maha? Meie andmetel pole Te täna ü…"
click at [834, 644] on div "Privaatne kommentaar Saada" at bounding box center [583, 633] width 557 height 28
click at [828, 630] on span "Saada" at bounding box center [834, 632] width 43 height 13
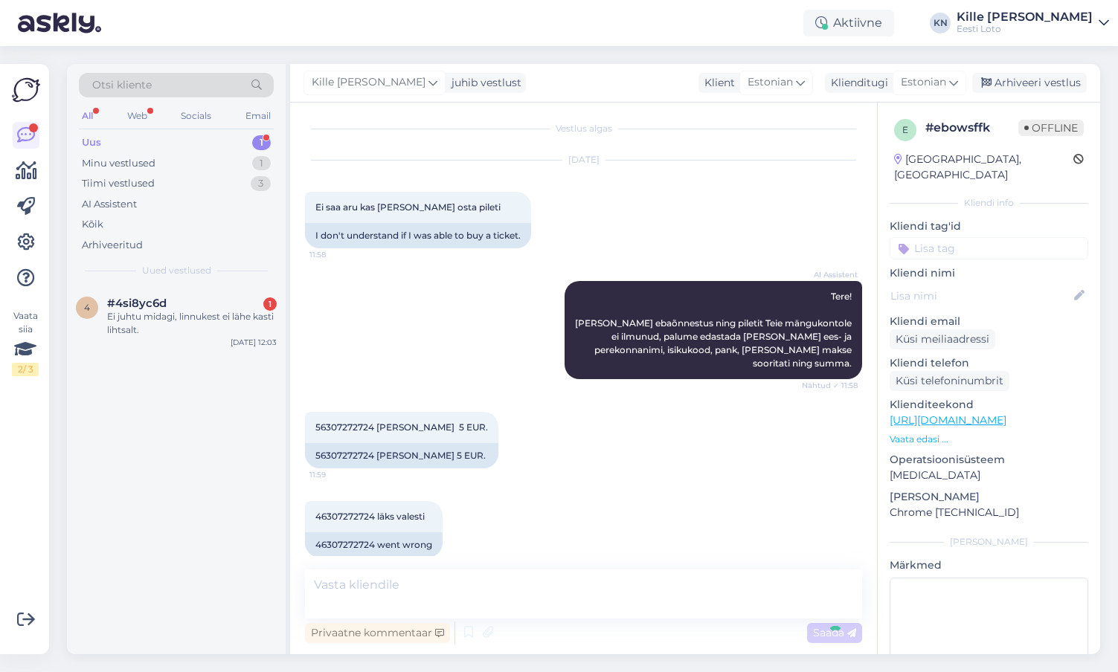
scroll to position [82, 0]
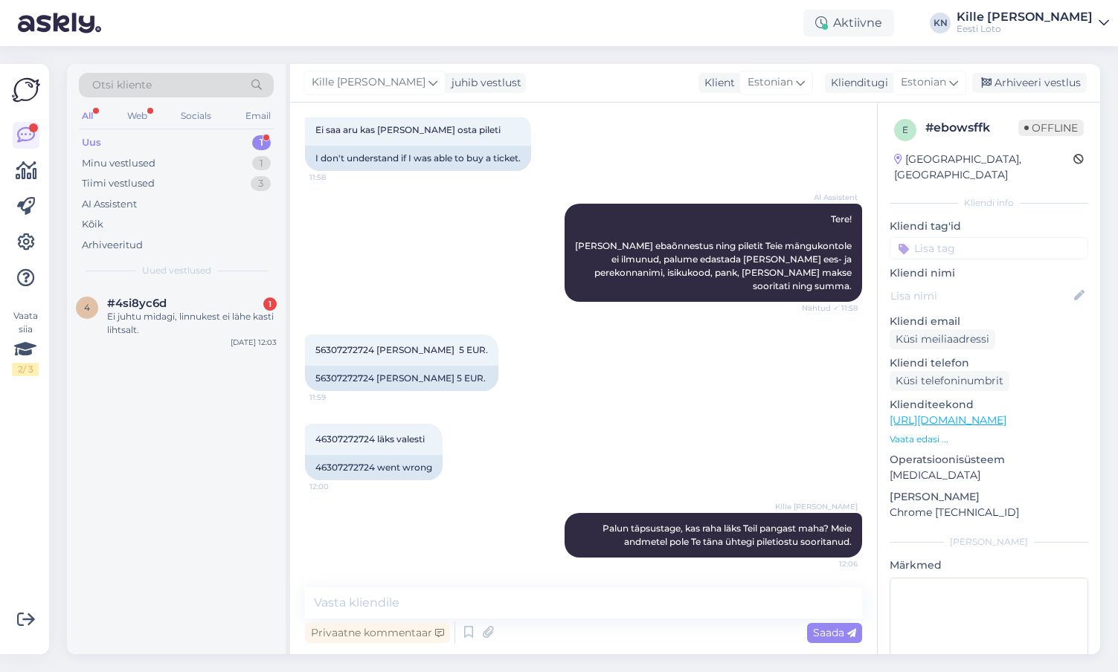
click at [953, 237] on input at bounding box center [988, 248] width 199 height 22
type input "pile"
click at [984, 285] on span "Pileti ostmine" at bounding box center [989, 289] width 62 height 9
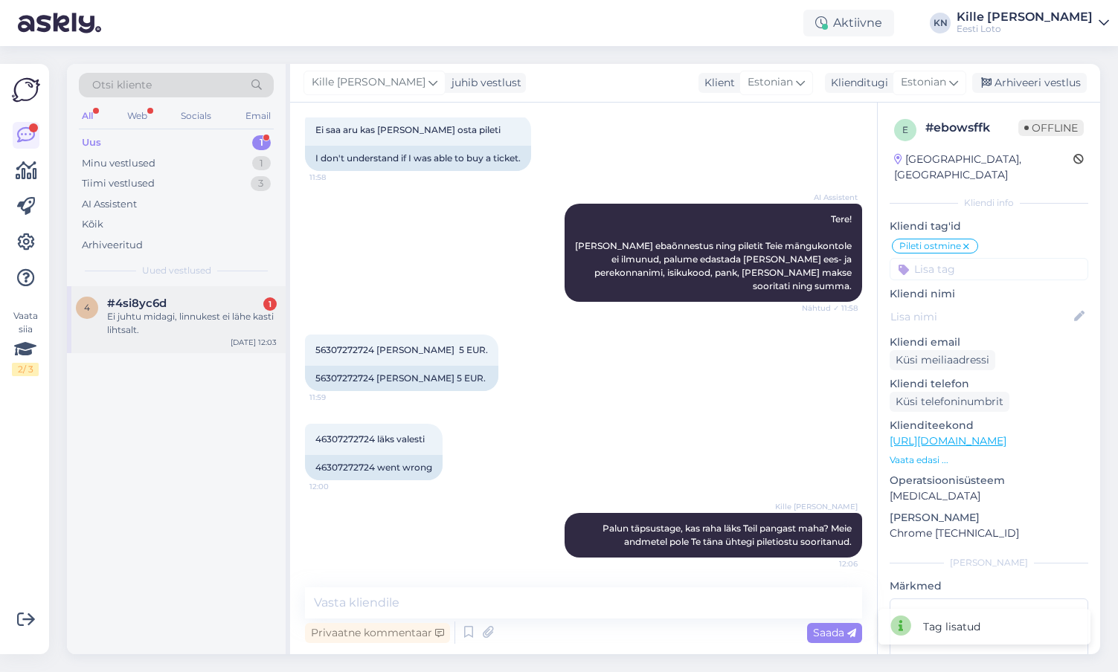
click at [161, 329] on div "Ei juhtu midagi, linnukest ei lähe kasti lihtsalt." at bounding box center [192, 323] width 170 height 27
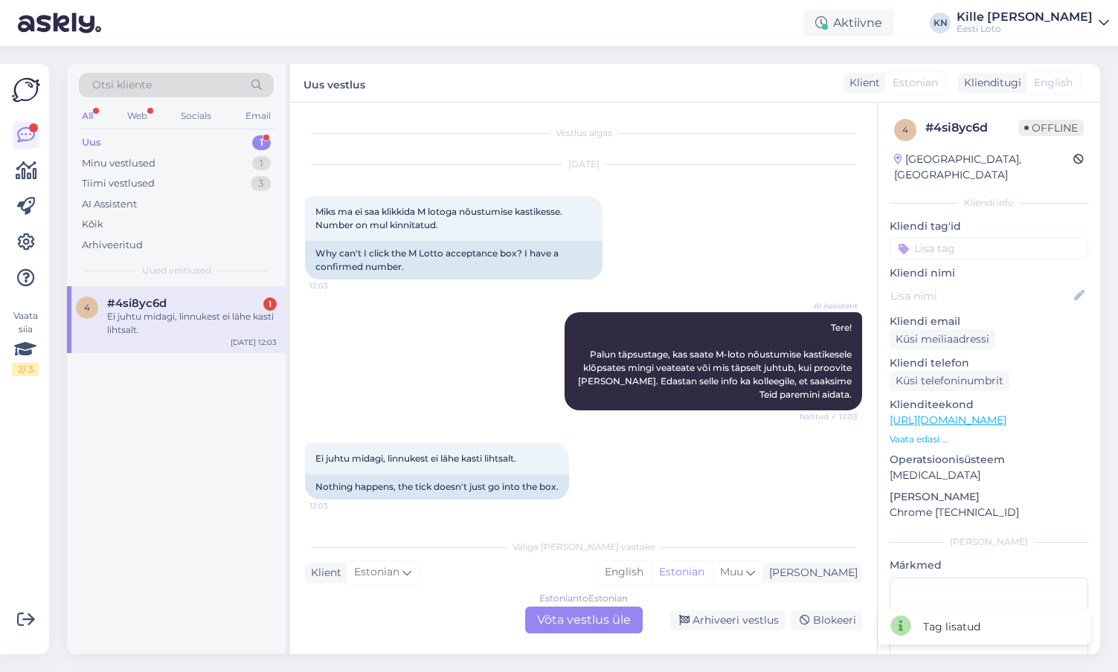
click at [565, 621] on div "Estonian to Estonian Võta vestlus üle" at bounding box center [583, 620] width 117 height 27
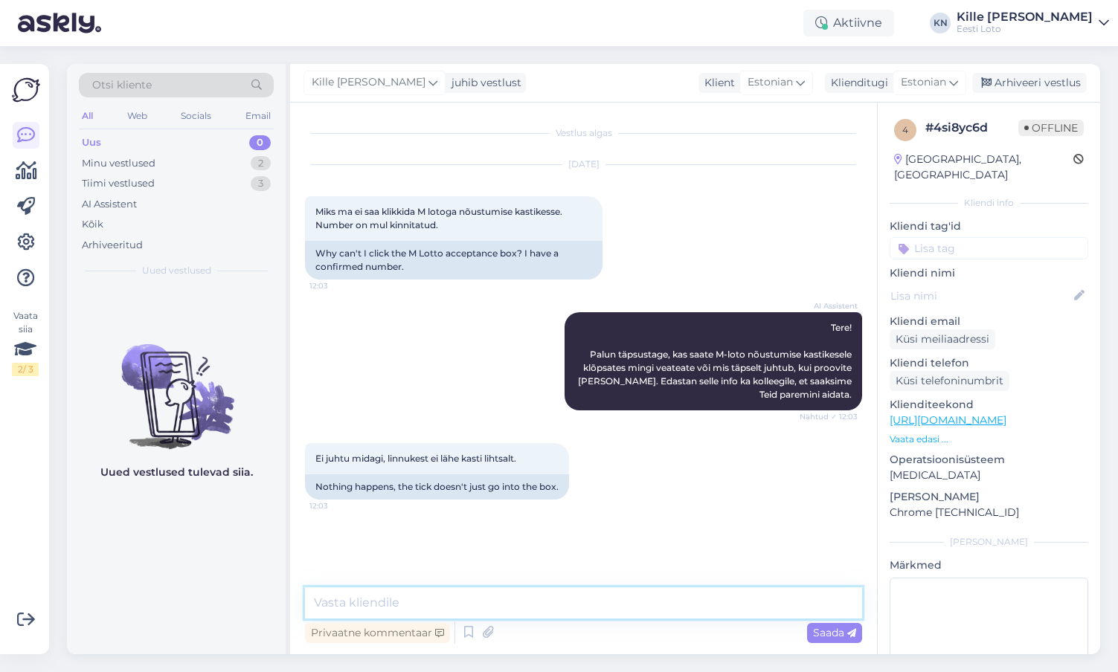
click at [458, 614] on textarea at bounding box center [583, 602] width 557 height 31
paste textarea "Kahjuks on hetkel M-loto aktiveerimine häiritud. Oleme probleemi edastanud oma …"
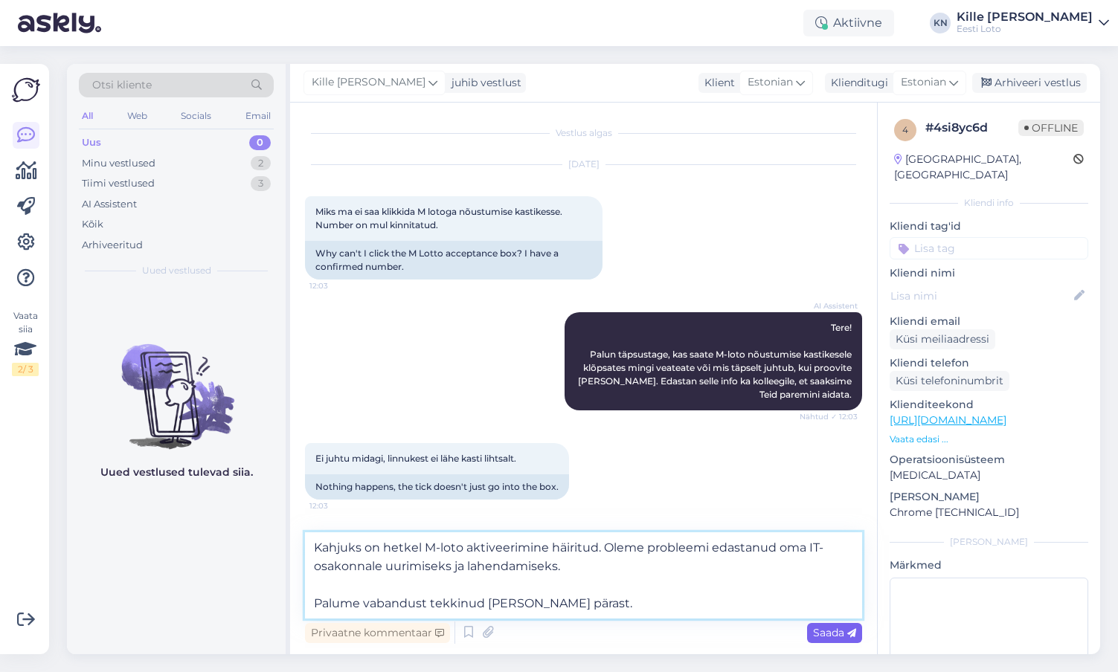
type textarea "Kahjuks on hetkel M-loto aktiveerimine häiritud. Oleme probleemi edastanud oma …"
click at [845, 628] on span "Saada" at bounding box center [834, 632] width 43 height 13
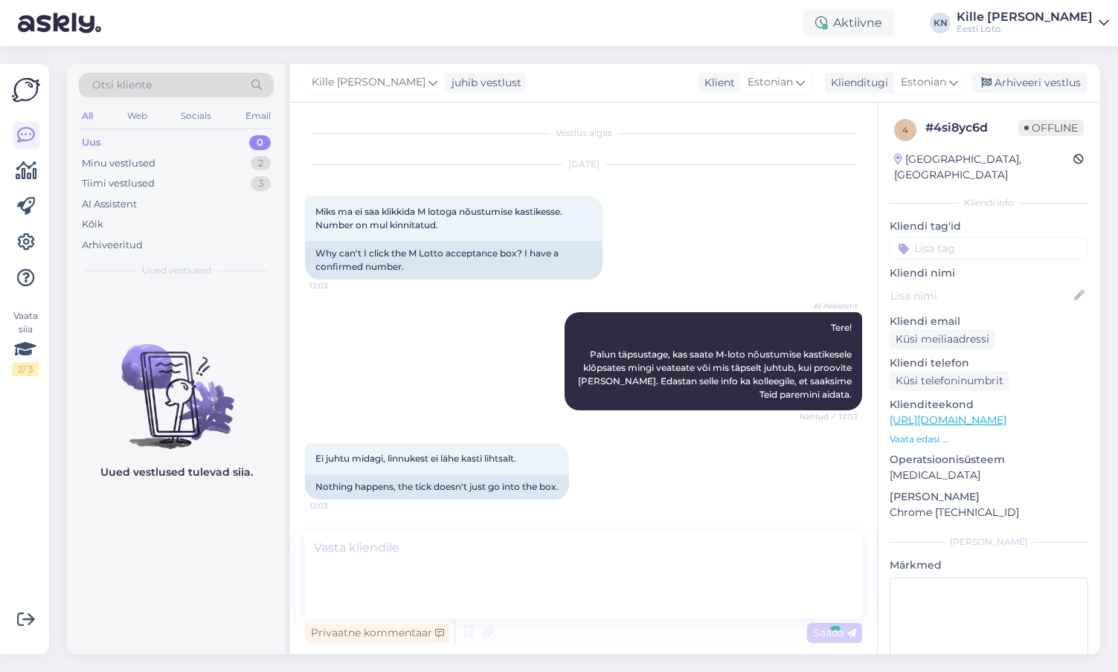
scroll to position [59, 0]
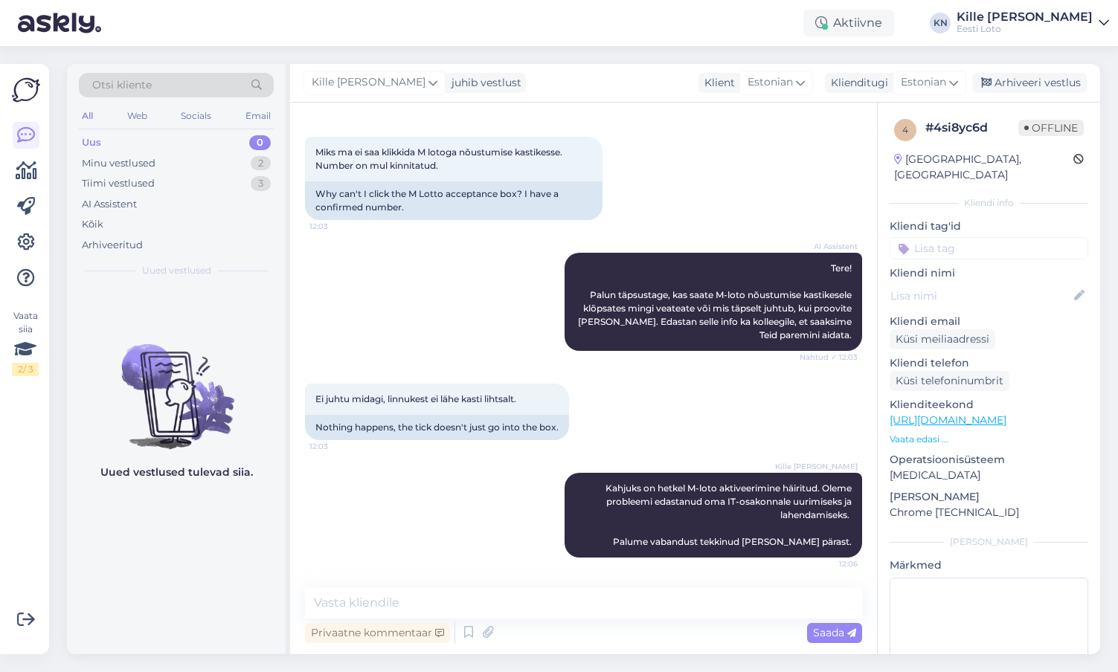
click at [970, 237] on input at bounding box center [988, 248] width 199 height 22
type input "m-lo"
click at [986, 285] on span "M-loto" at bounding box center [989, 289] width 30 height 9
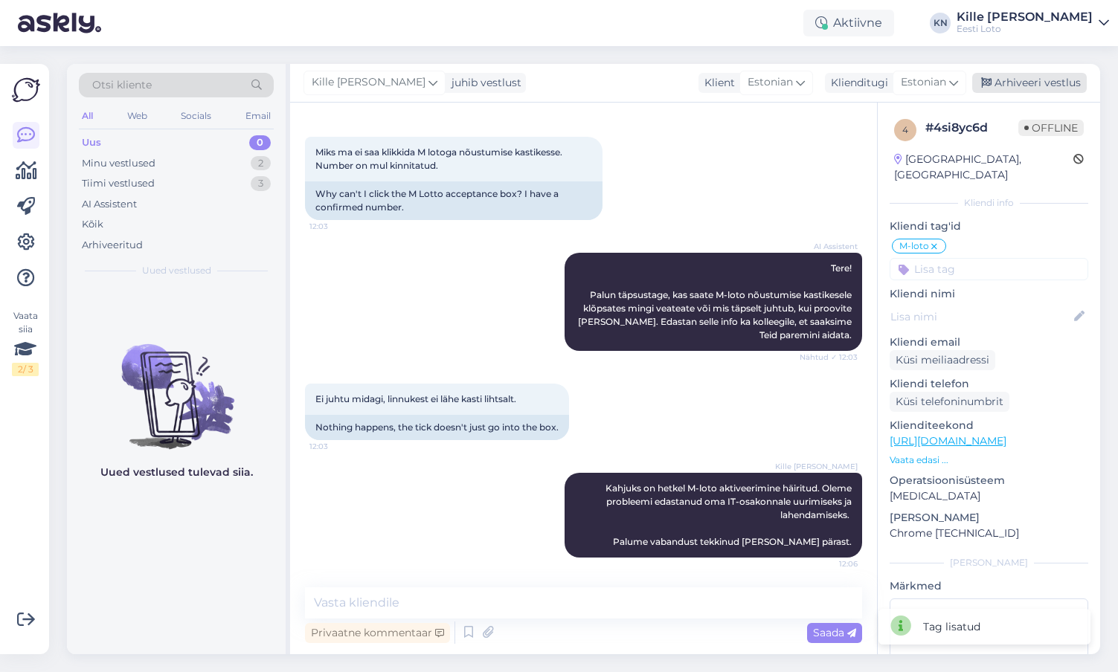
click at [1022, 77] on div "Arhiveeri vestlus" at bounding box center [1029, 83] width 115 height 20
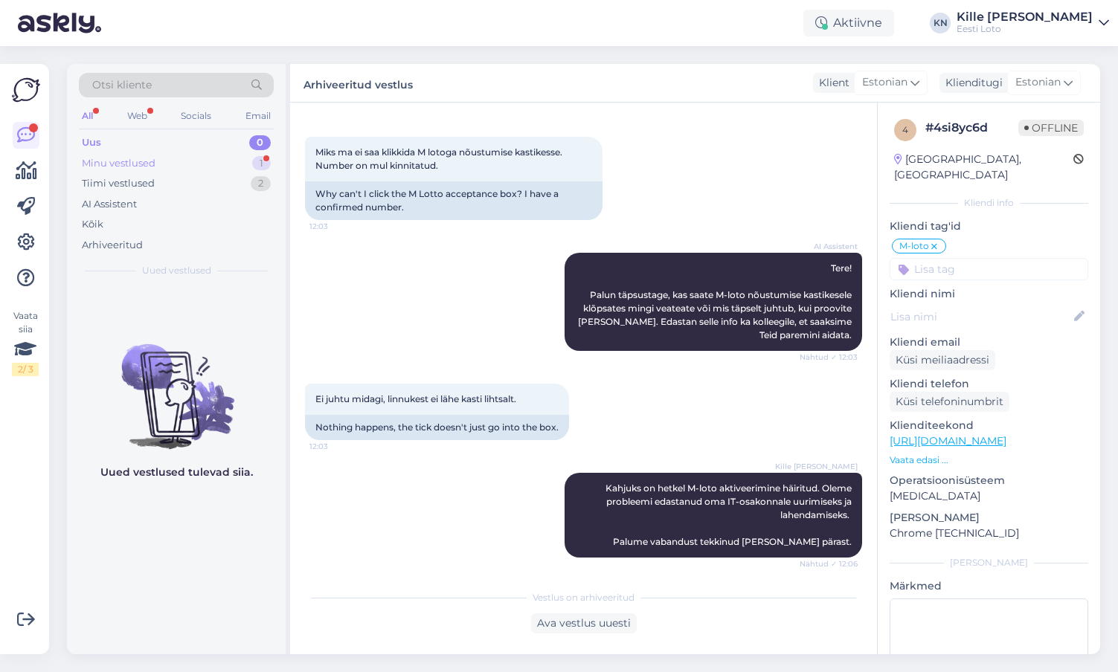
click at [192, 163] on div "Minu vestlused 1" at bounding box center [176, 163] width 195 height 21
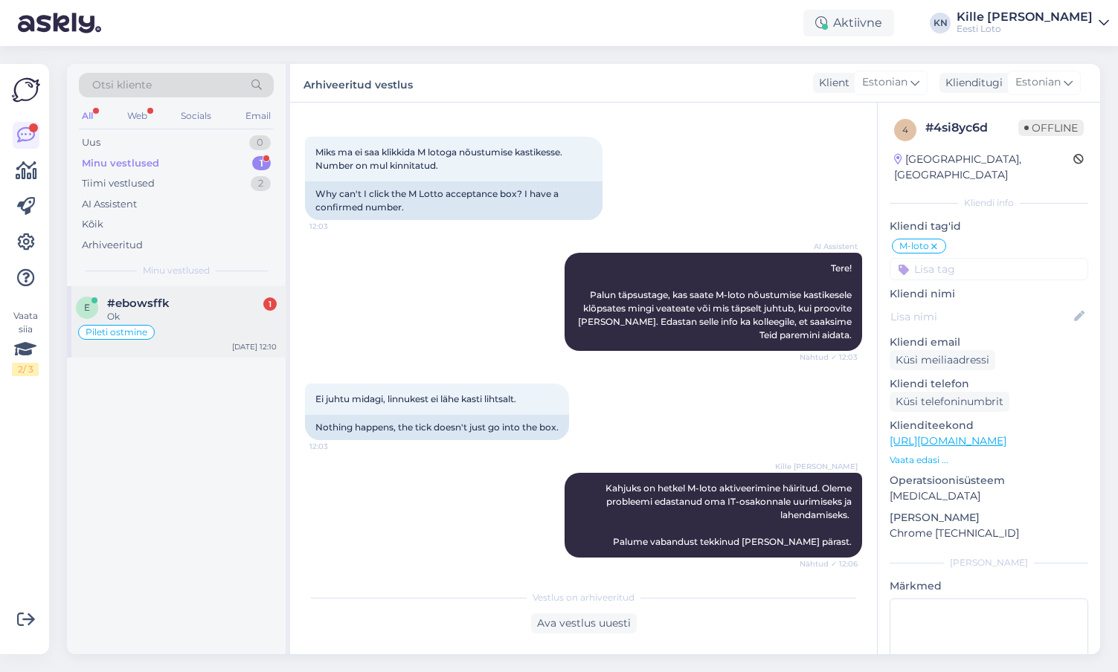
click at [194, 326] on div "Pileti ostmine" at bounding box center [176, 332] width 201 height 18
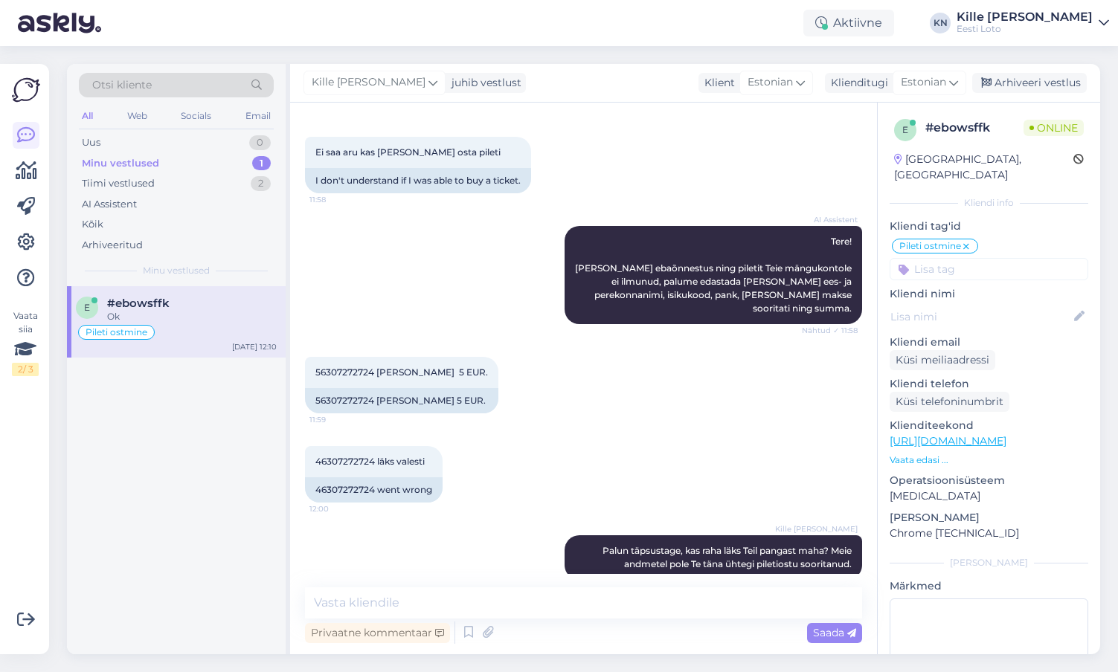
scroll to position [146, 0]
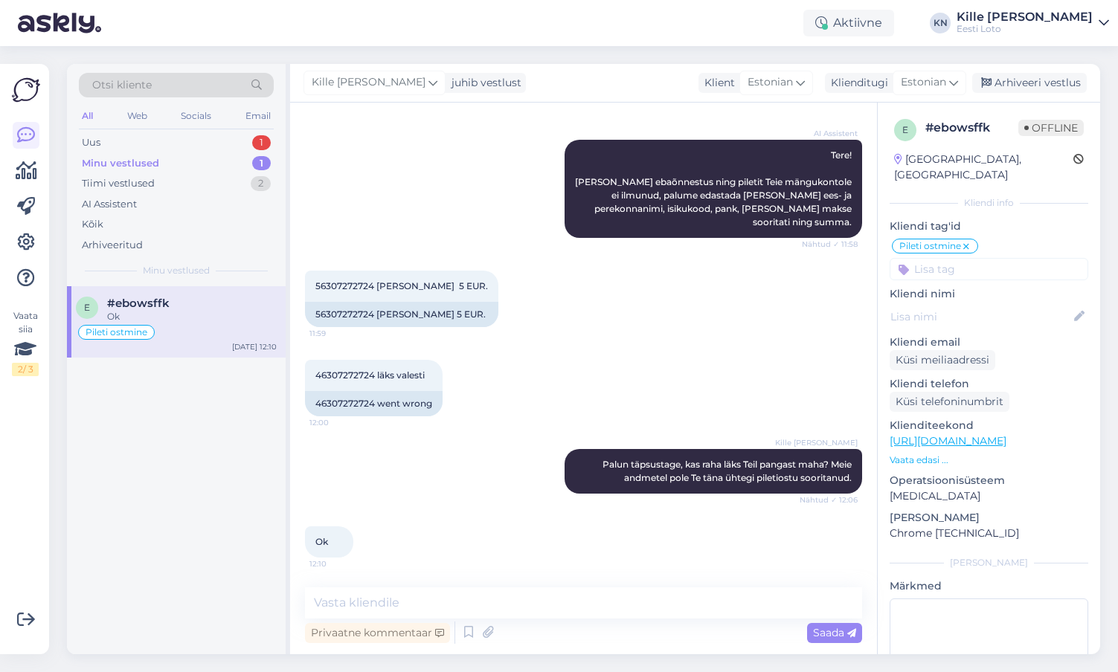
click at [187, 306] on div "#ebowsffk" at bounding box center [192, 303] width 170 height 13
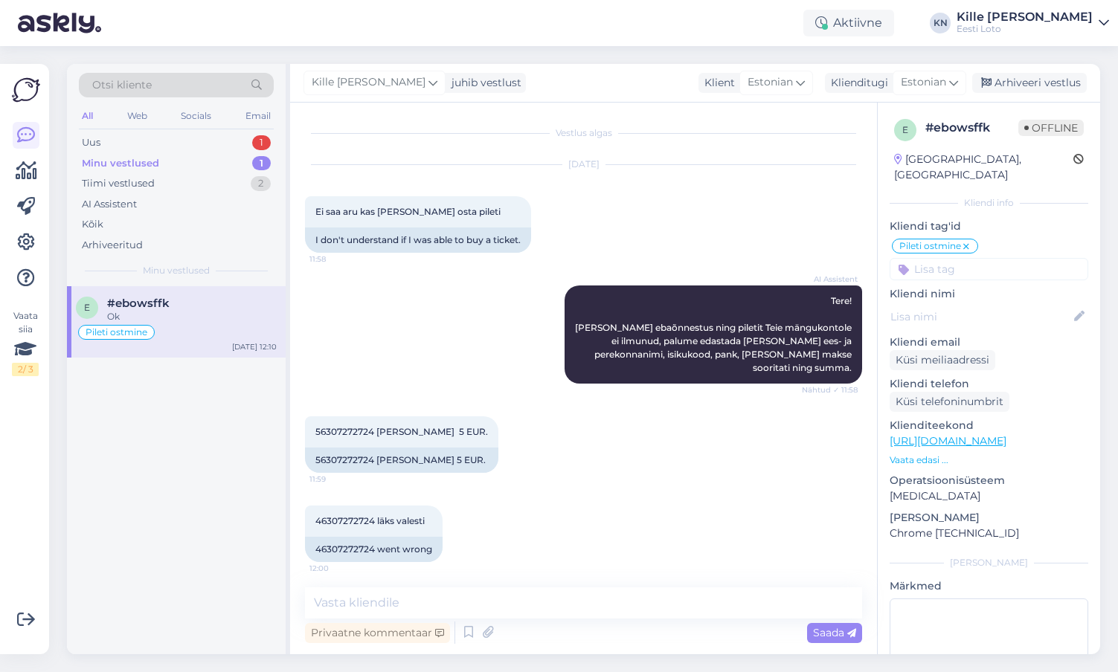
click at [200, 318] on div "Ok" at bounding box center [192, 316] width 170 height 13
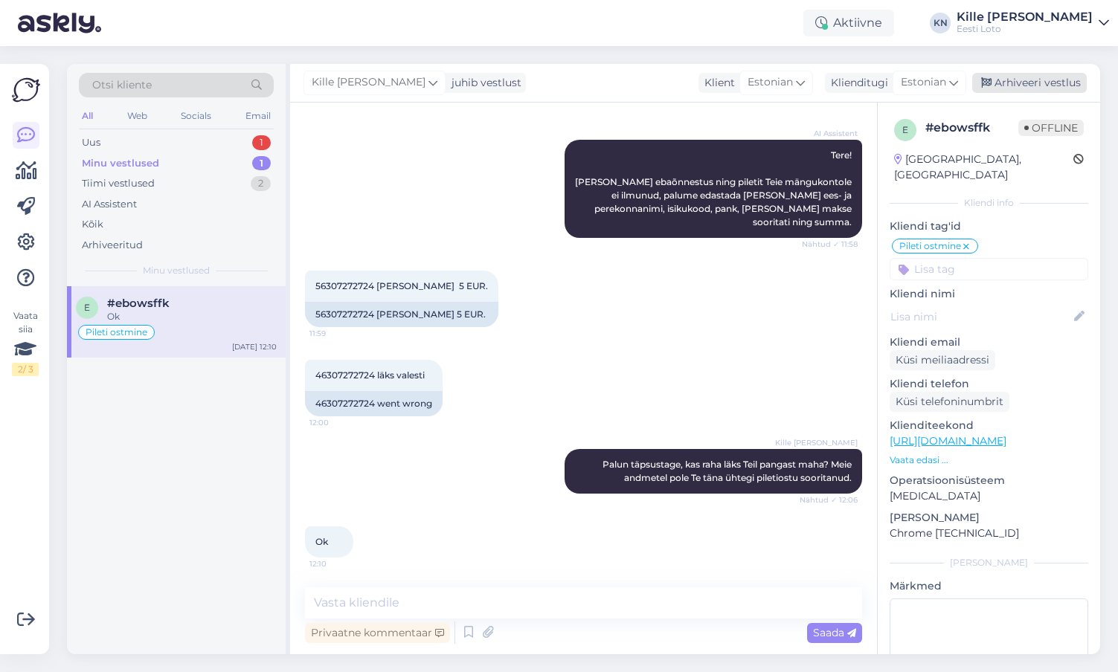
click at [1031, 78] on div "Arhiveeri vestlus" at bounding box center [1029, 83] width 115 height 20
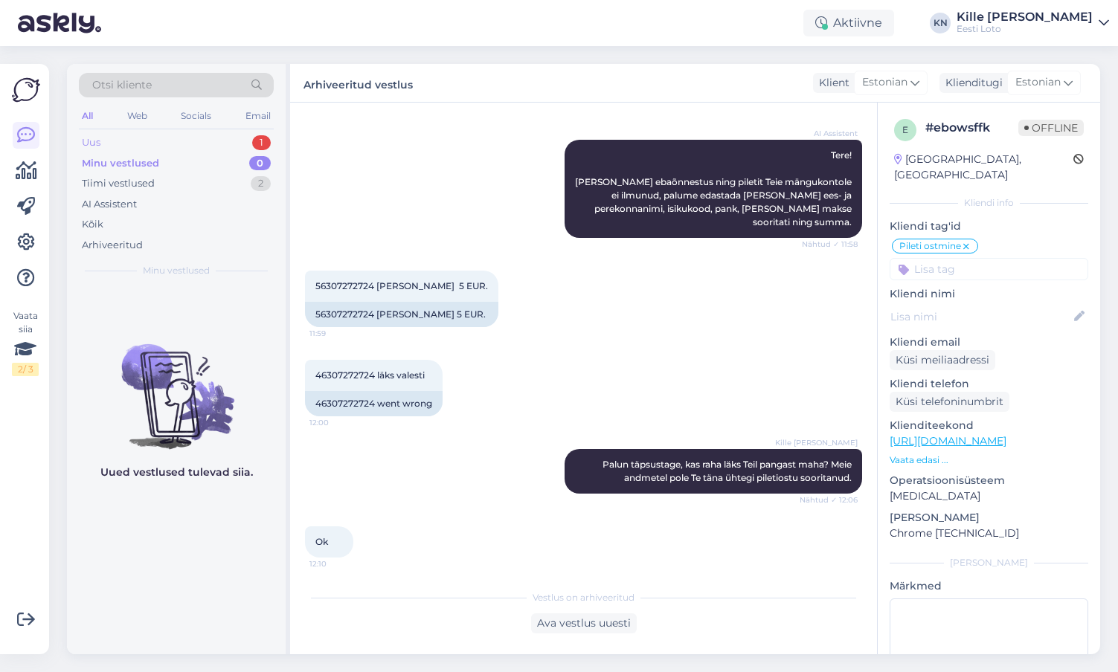
click at [161, 145] on div "Uus 1" at bounding box center [176, 142] width 195 height 21
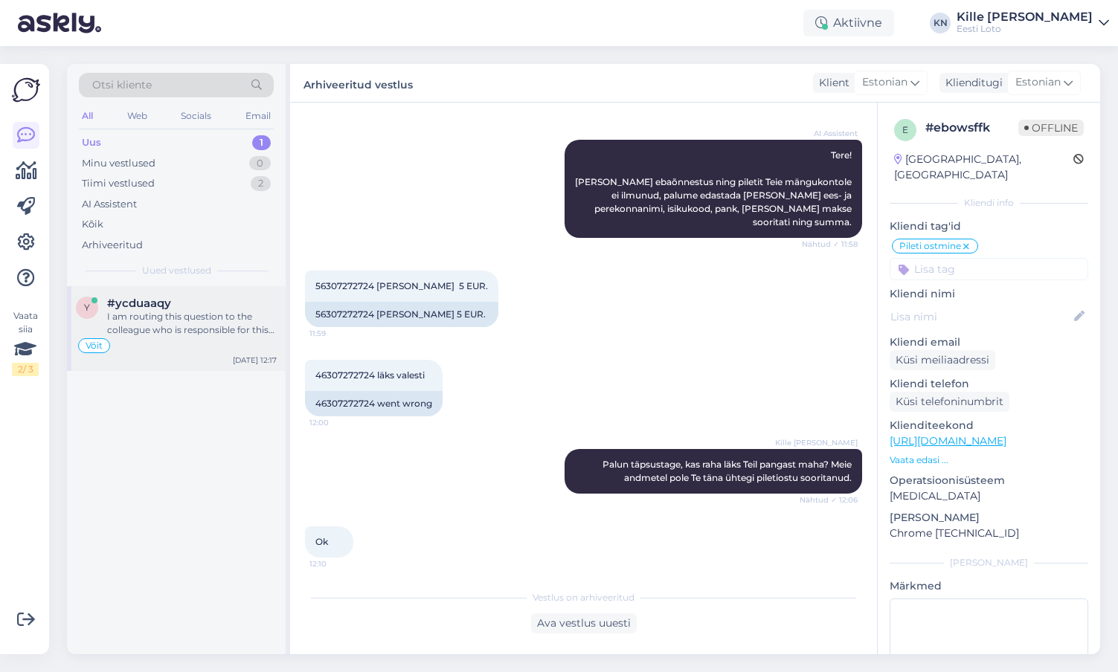
click at [161, 315] on div "I am routing this question to the colleague who is responsible for this topic. …" at bounding box center [192, 323] width 170 height 27
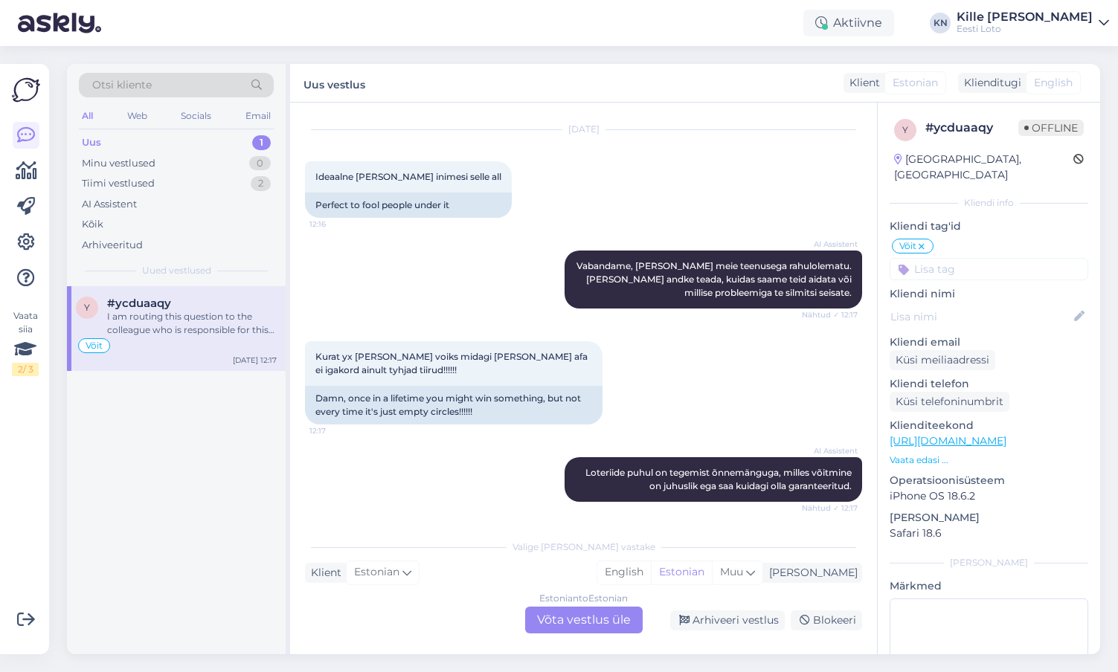
scroll to position [902, 0]
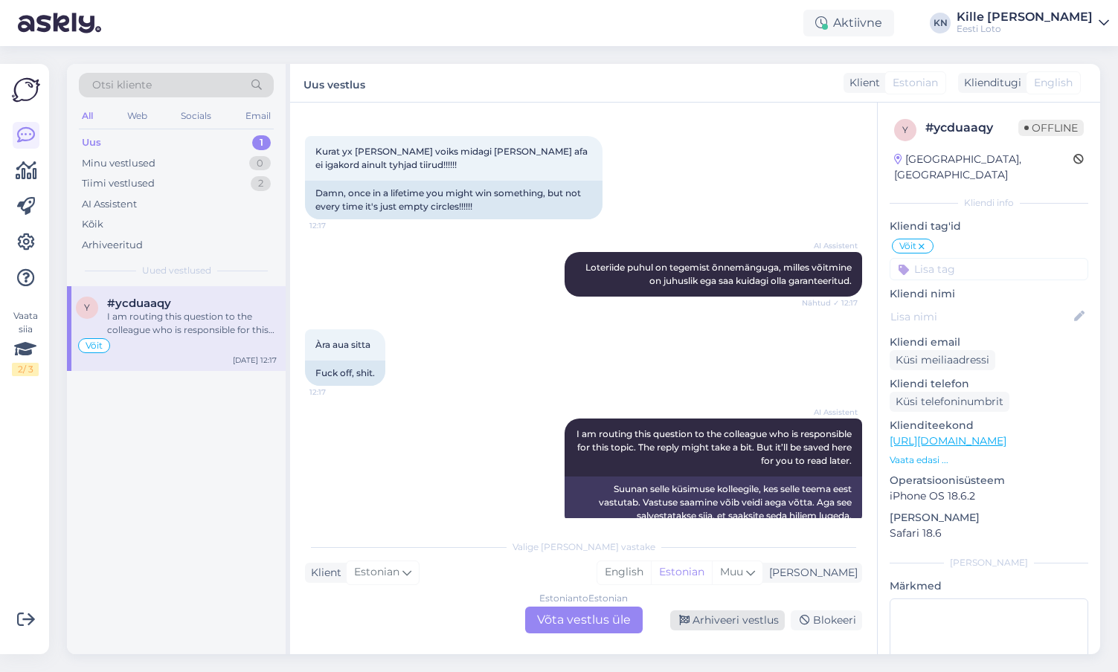
click at [735, 613] on div "Arhiveeri vestlus" at bounding box center [727, 620] width 115 height 20
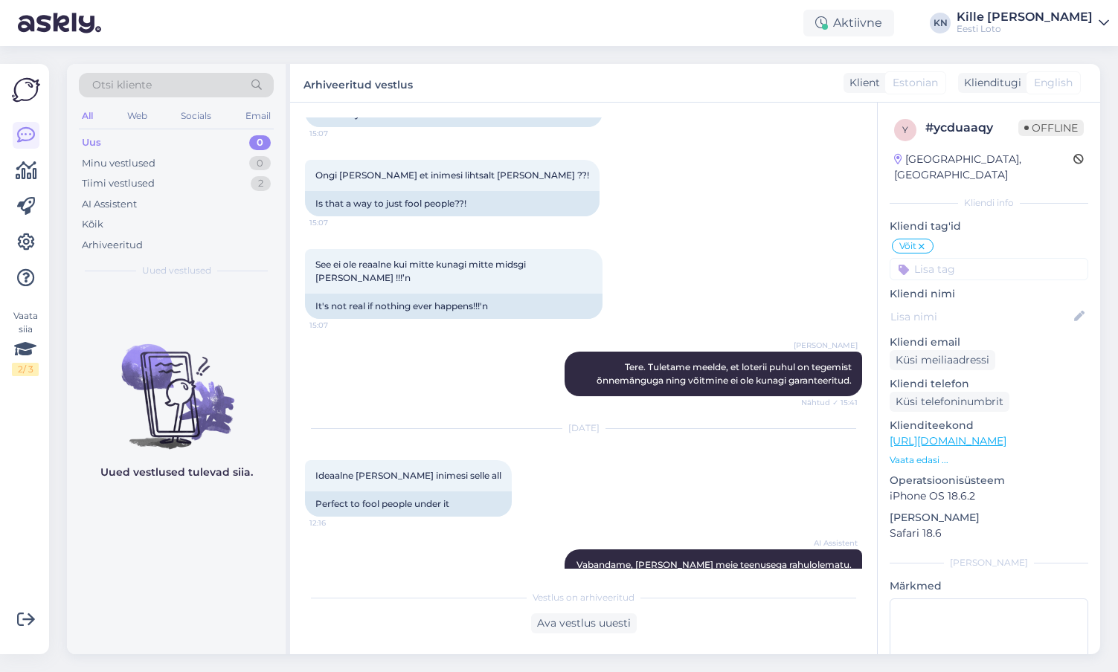
scroll to position [851, 0]
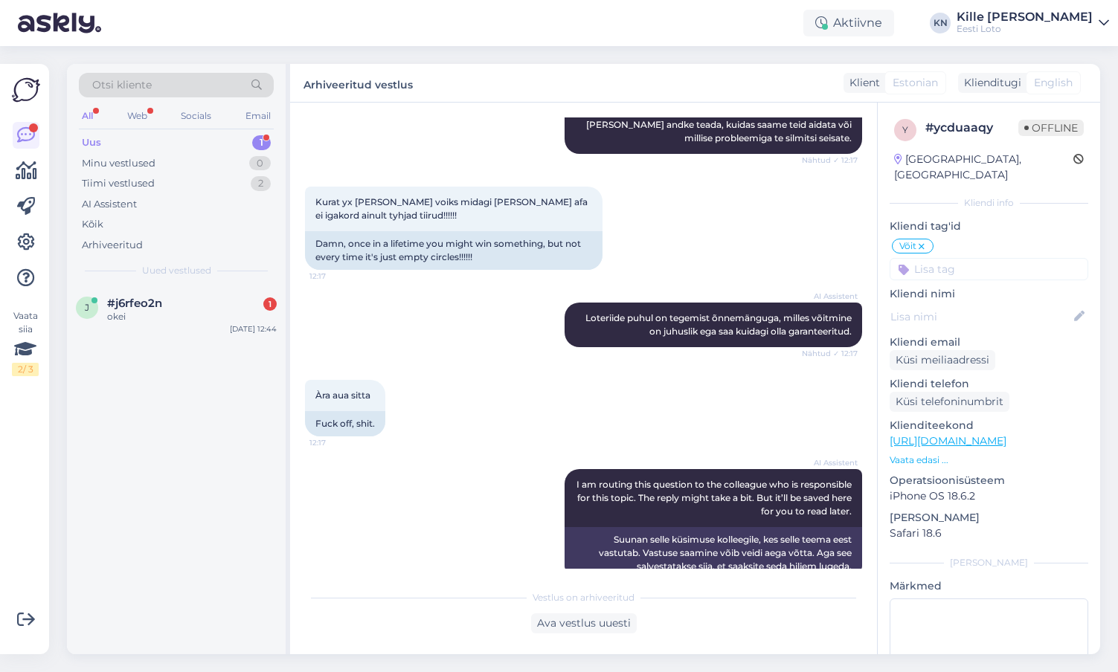
click at [204, 265] on span "Uued vestlused" at bounding box center [176, 270] width 69 height 13
click at [200, 294] on div "j #j6rfeo2n 1 okei [DATE] 12:44" at bounding box center [176, 313] width 219 height 54
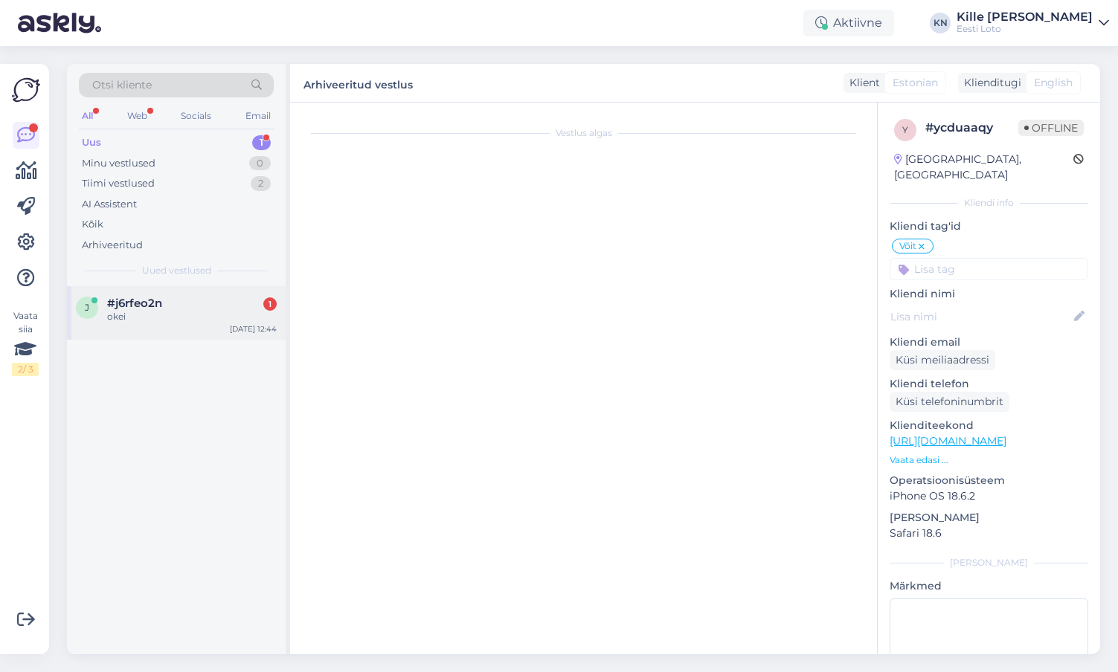
scroll to position [0, 0]
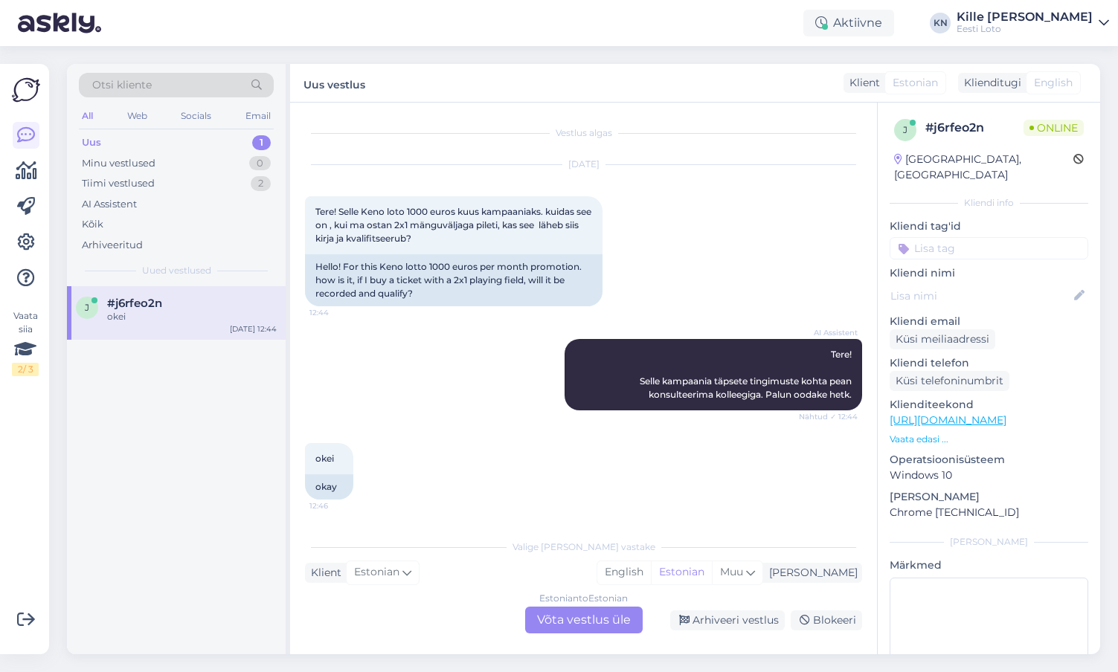
click at [560, 621] on div "Estonian to Estonian Võta vestlus üle" at bounding box center [583, 620] width 117 height 27
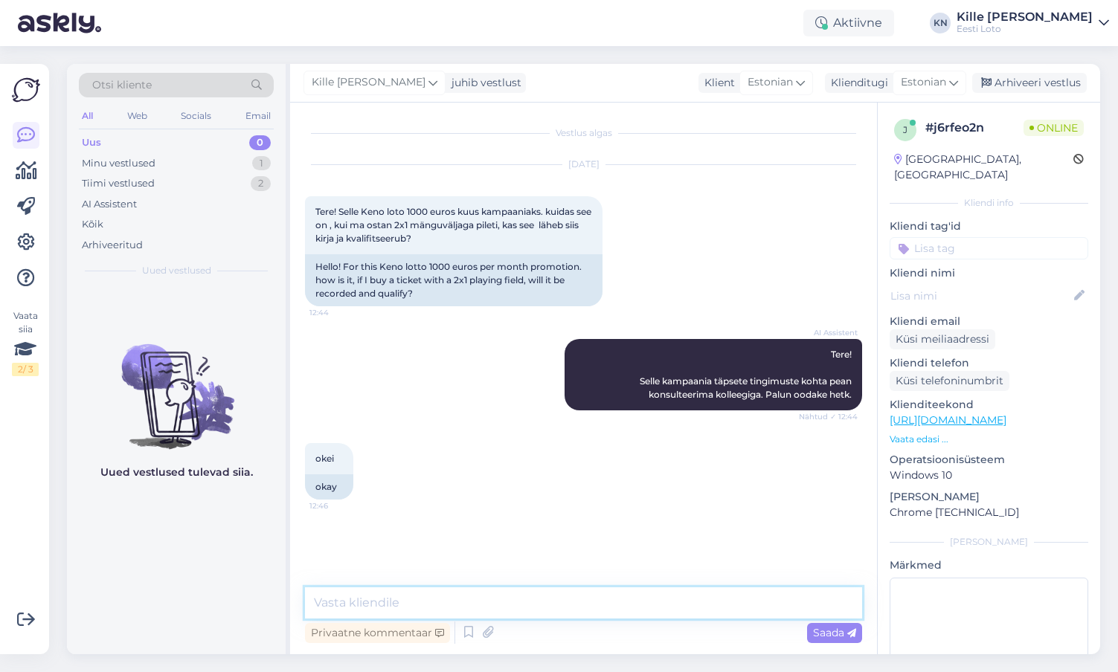
click at [440, 596] on textarea at bounding box center [583, 602] width 557 height 31
paste textarea "Lisaloosis osalevad kõik vähemalt 2-eurose panusega ostetud mängukombinatsiooni…"
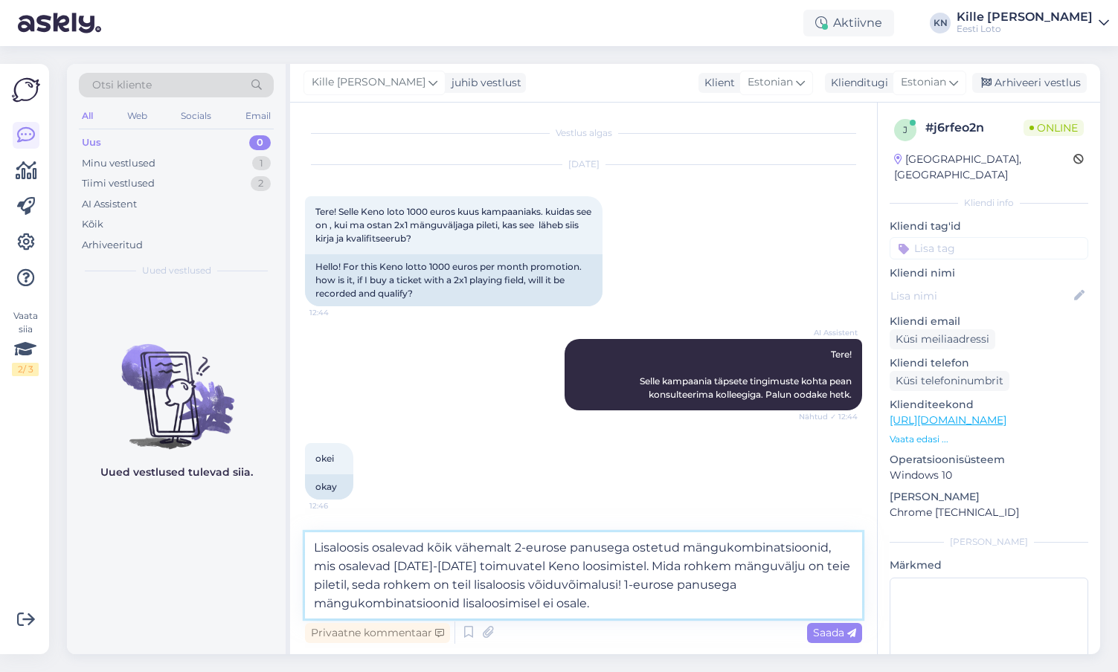
click at [323, 580] on textarea "Lisaloosis osalevad kõik vähemalt 2-eurose panusega ostetud mängukombinatsiooni…" at bounding box center [583, 575] width 557 height 86
click at [484, 586] on textarea "Lisaloosis osalevad kõik vähemalt 2-eurose panusega ostetud mängukombinatsiooni…" at bounding box center [583, 575] width 557 height 86
click at [644, 613] on textarea "Lisaloosis osalevad kõik vähemalt 2-eurose panusega ostetud mängukombinatsiooni…" at bounding box center [583, 575] width 557 height 86
type textarea "Lisaloosis osalevad kõik vähemalt 2-eurose panusega ostetud mängukombinatsiooni…"
click at [823, 631] on span "Saada" at bounding box center [834, 632] width 43 height 13
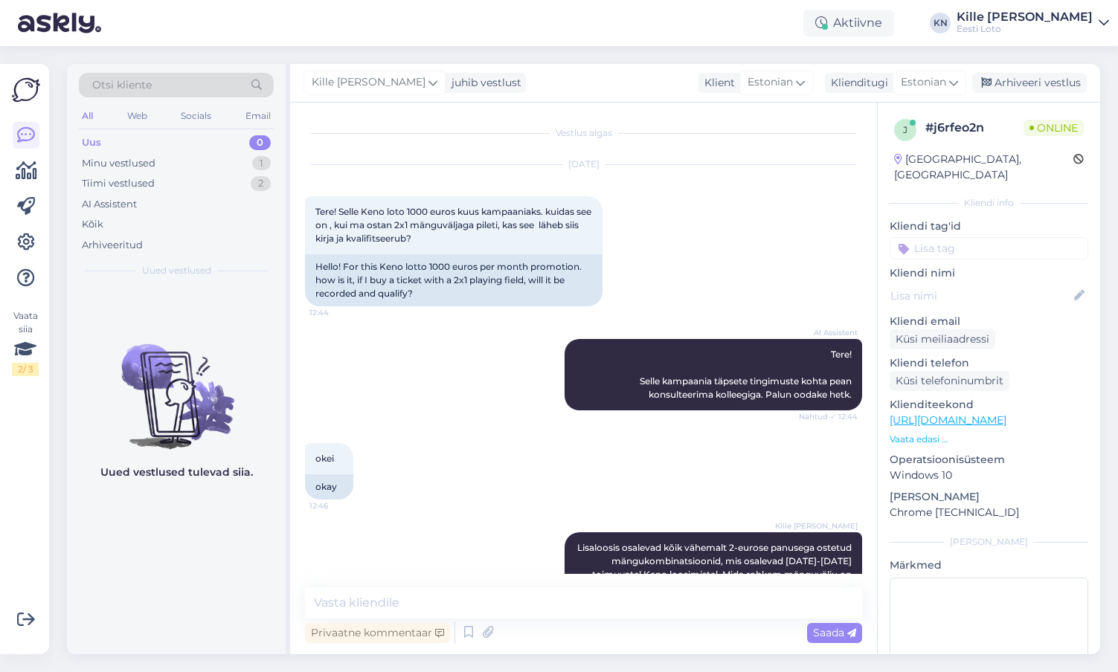
scroll to position [73, 0]
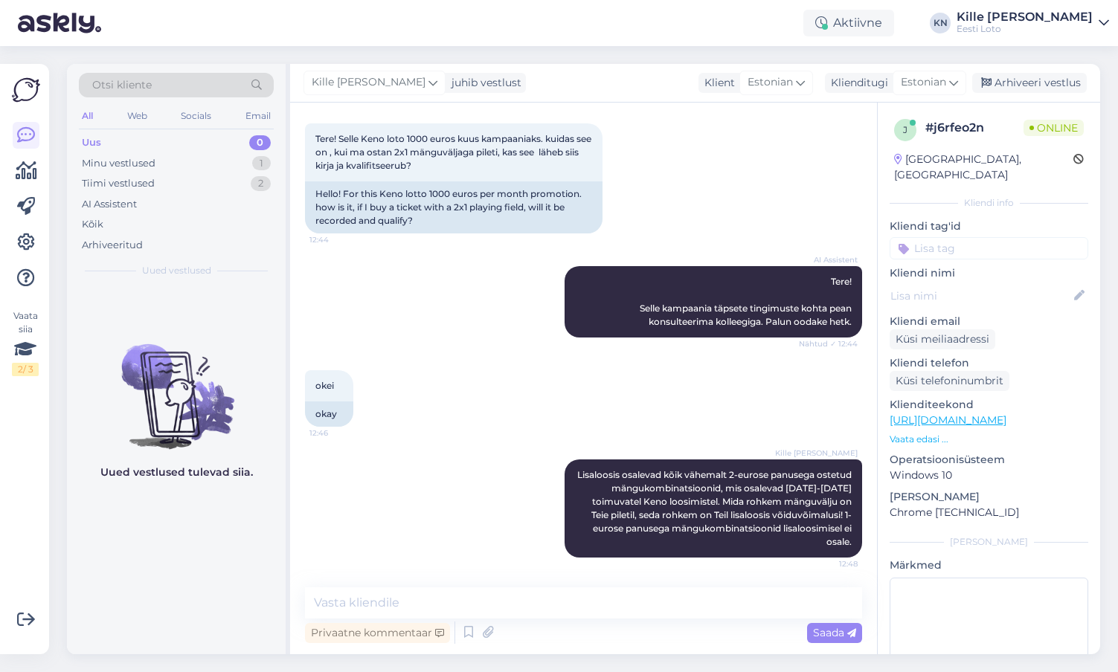
click at [952, 237] on input at bounding box center [988, 248] width 199 height 22
type input "[PERSON_NAME]"
click at [1002, 282] on div "[PERSON_NAME]" at bounding box center [1016, 289] width 93 height 15
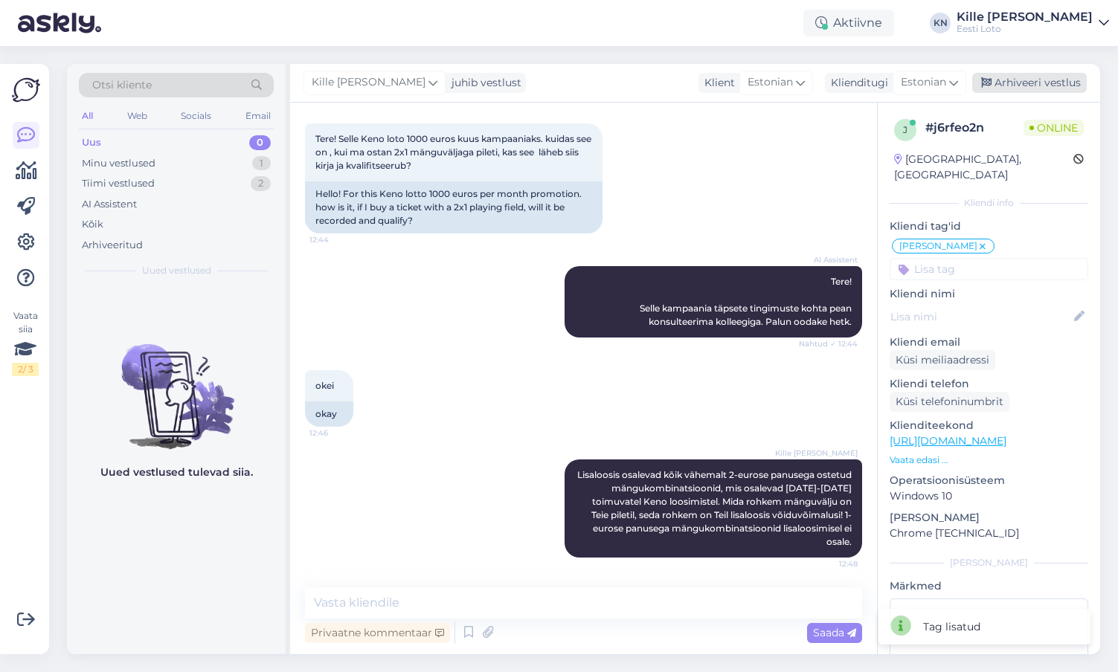
click at [1014, 76] on div "Arhiveeri vestlus" at bounding box center [1029, 83] width 115 height 20
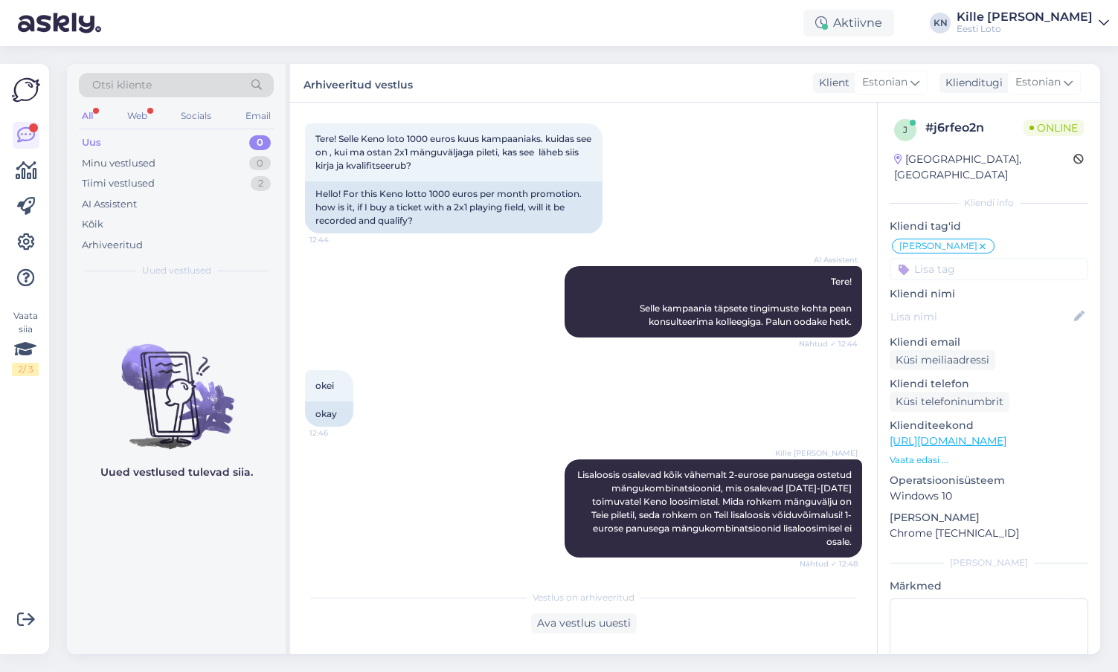
scroll to position [245, 0]
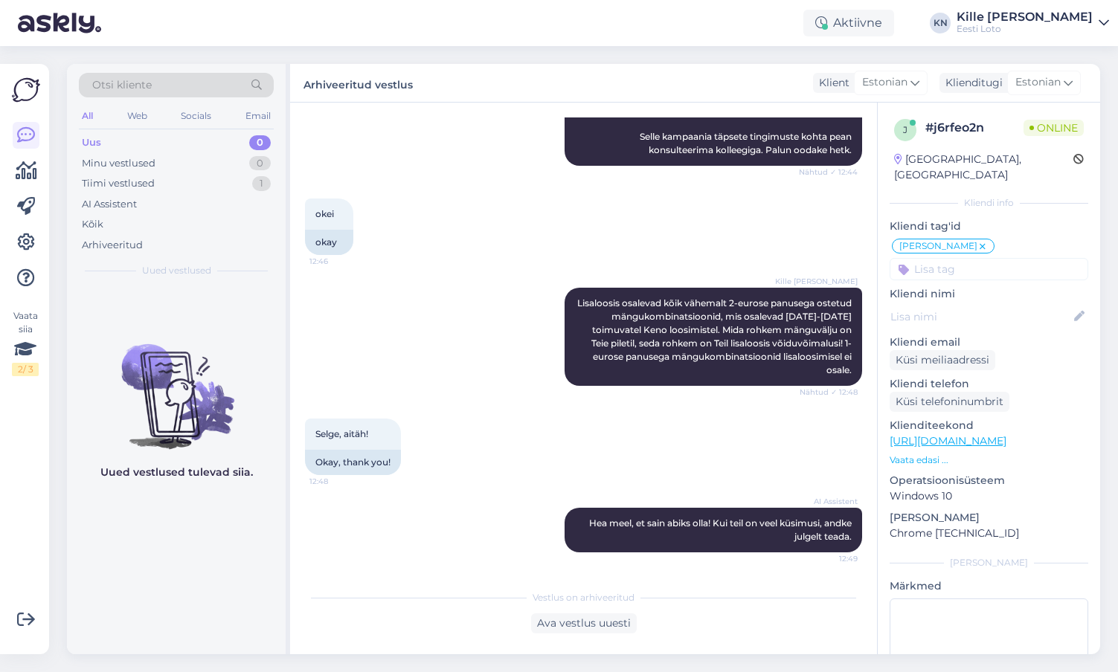
click at [178, 151] on div "Uus 0" at bounding box center [176, 142] width 195 height 21
click at [102, 139] on div "Uus 0" at bounding box center [176, 142] width 195 height 21
